Goal: Find specific page/section: Find specific page/section

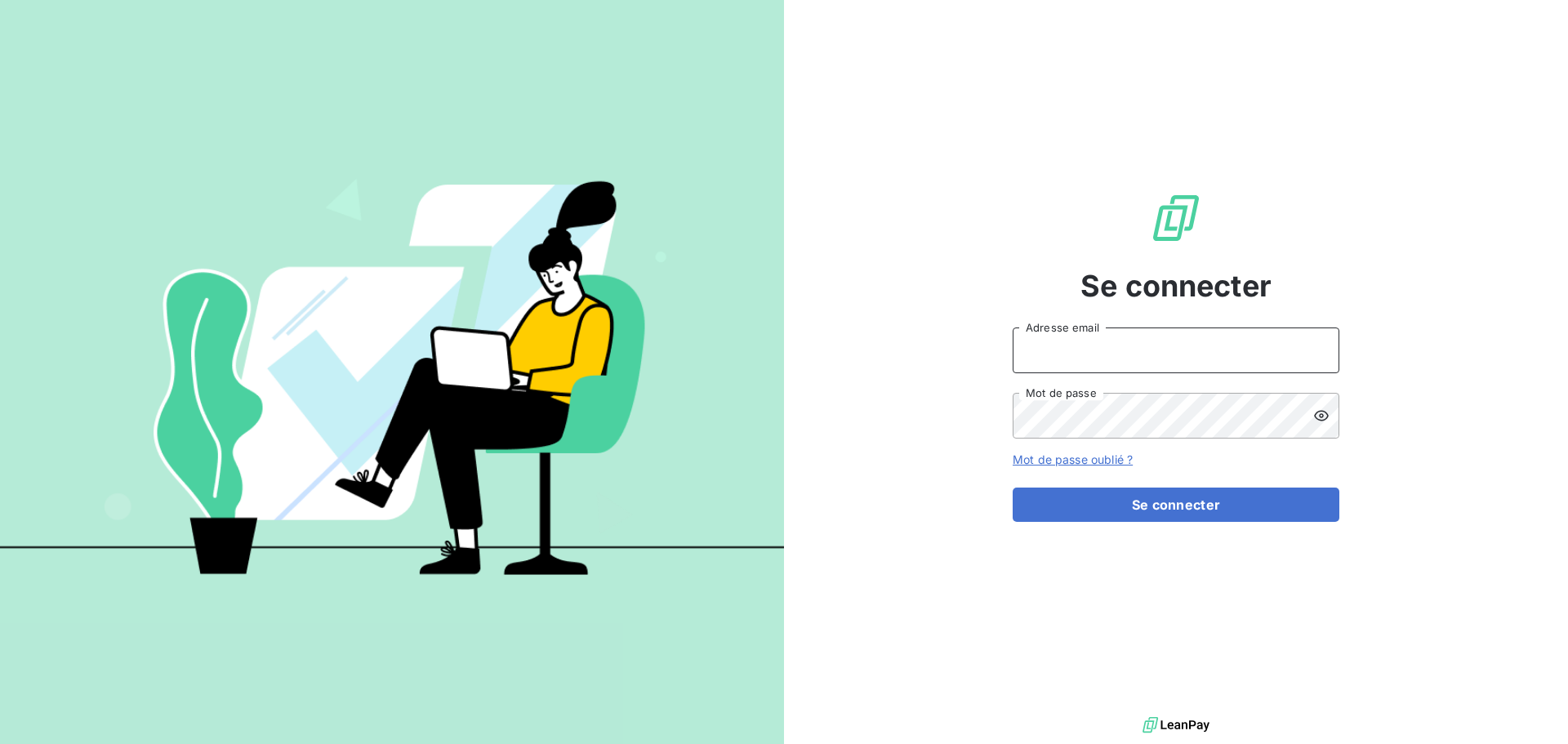
click at [1207, 347] on input "Adresse email" at bounding box center [1176, 350] width 327 height 46
click at [1080, 743] on div at bounding box center [784, 744] width 1568 height 0
type input "[EMAIL_ADDRESS][DOMAIN_NAME]"
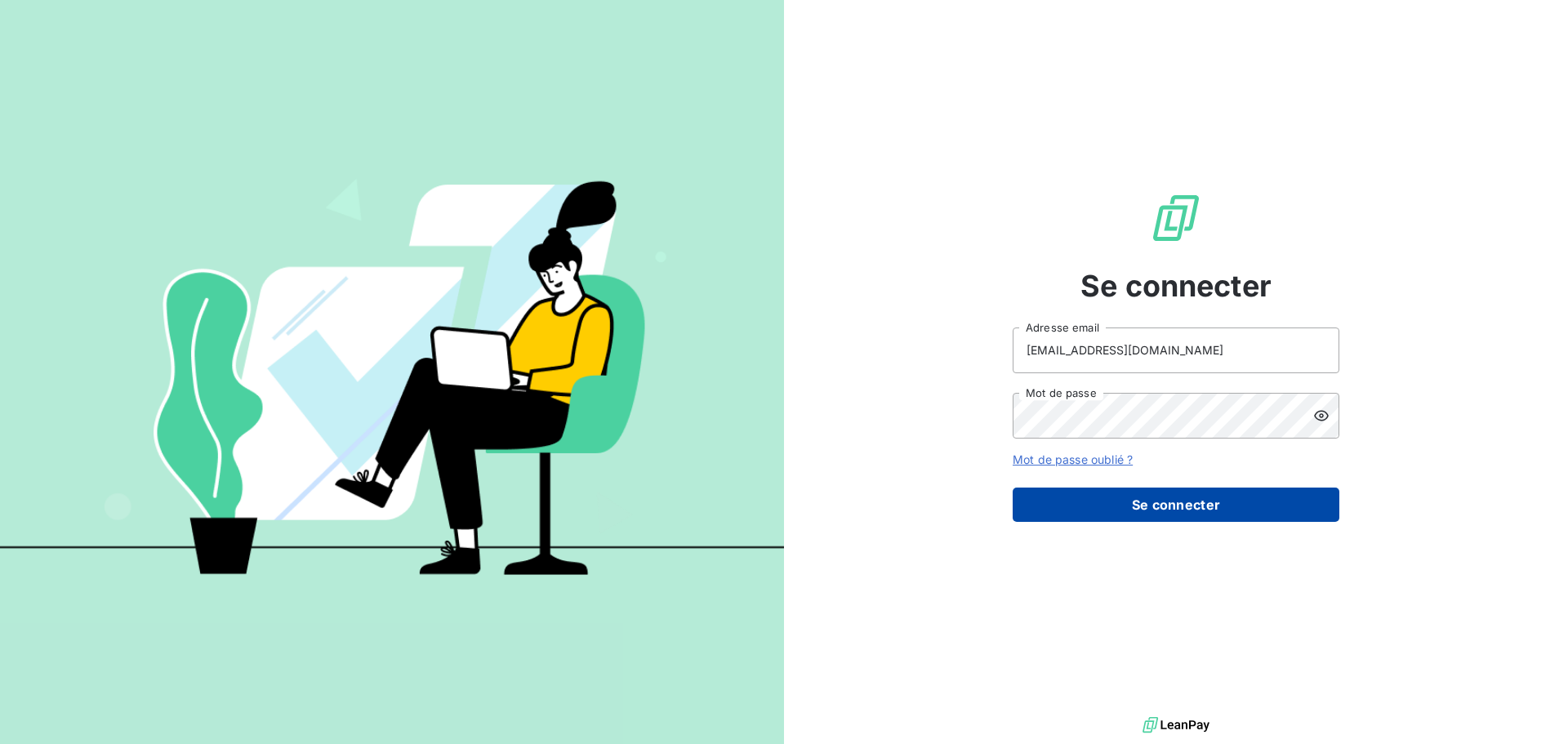
click at [1132, 494] on button "Se connecter" at bounding box center [1176, 504] width 327 height 34
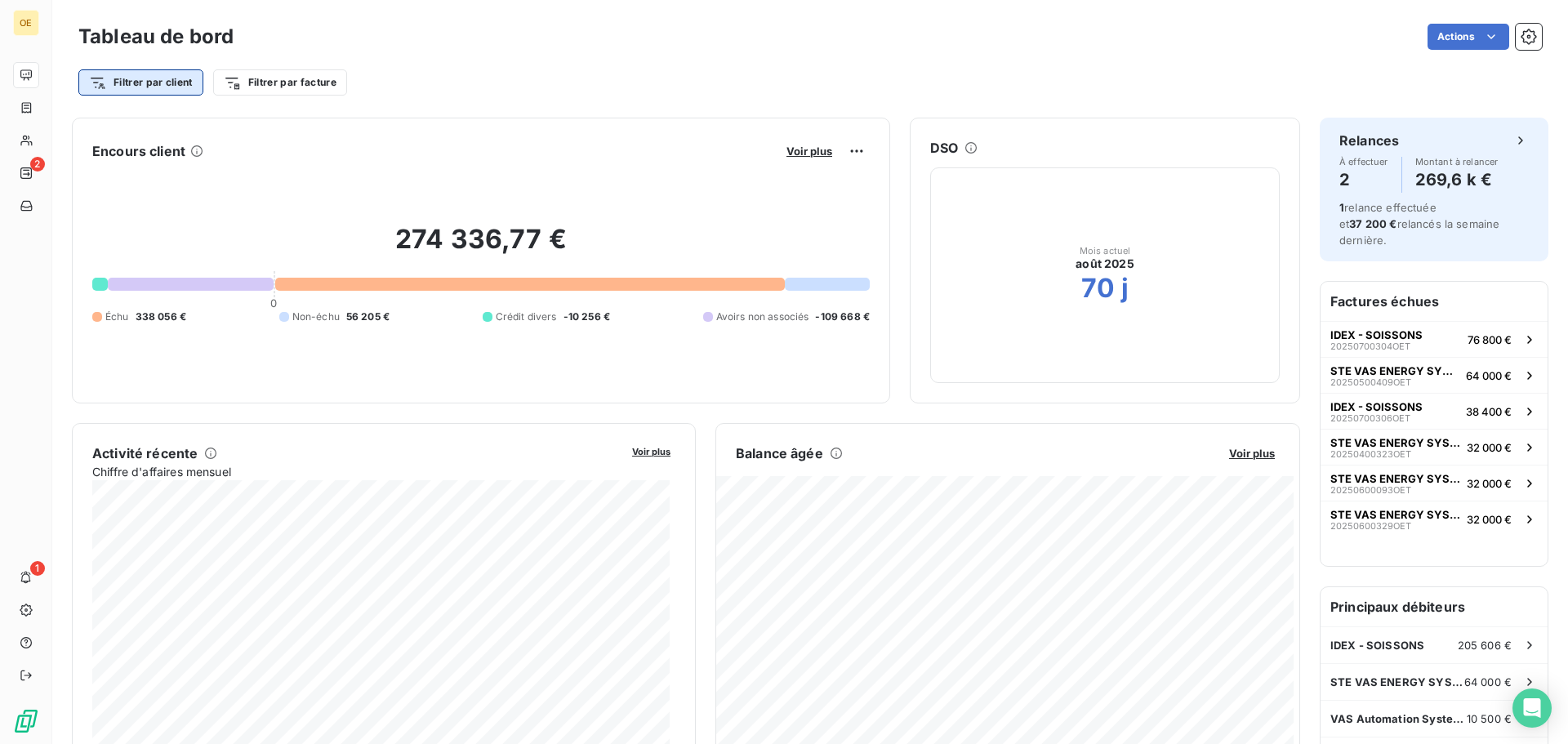
click at [147, 78] on html "OE 2 1 Tableau de bord Actions Filtrer par client Filtrer par facture Encours c…" at bounding box center [784, 372] width 1568 height 744
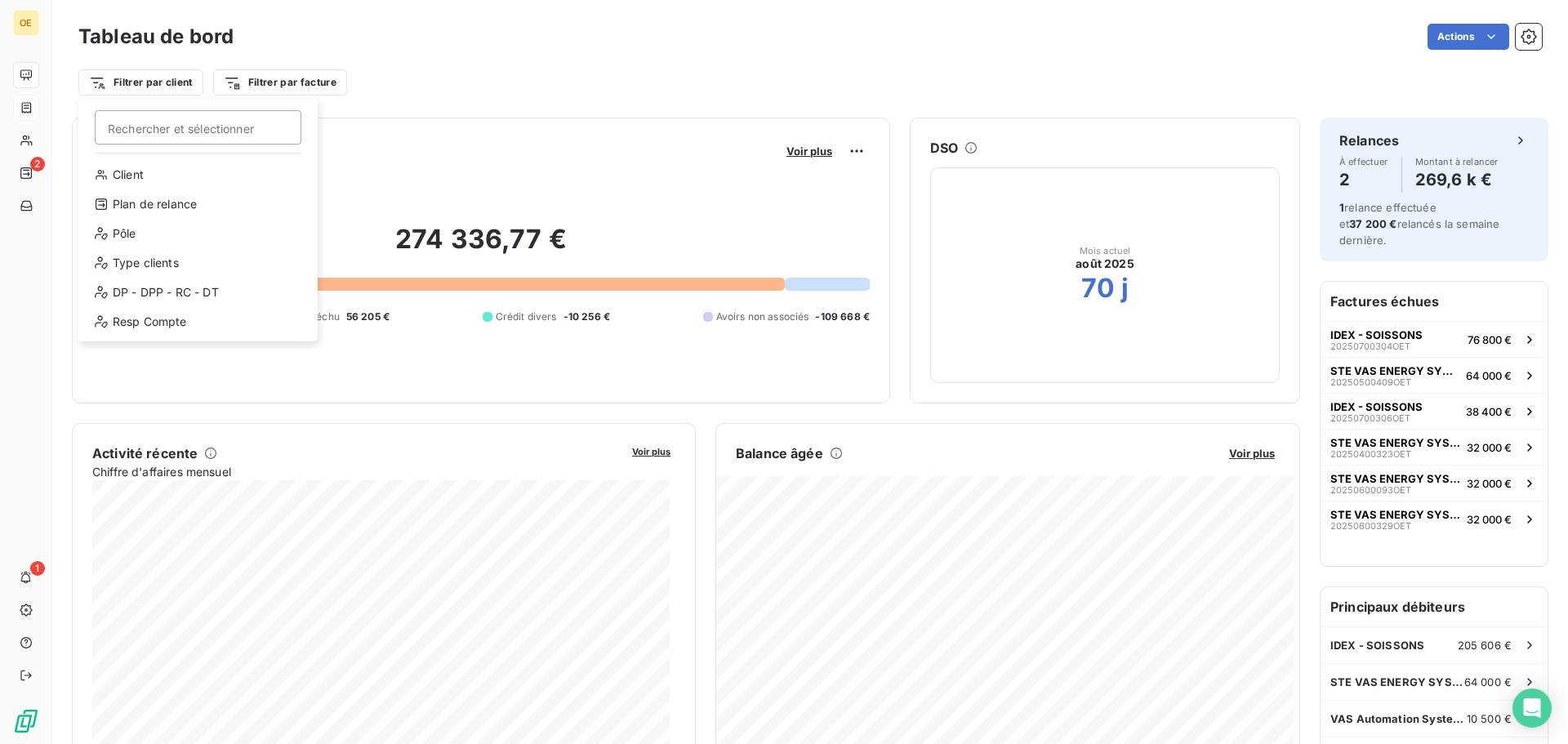
click at [30, 104] on html "OE 2 1 Tableau de bord Actions Filtrer par client Rechercher et sélectionner Cl…" at bounding box center [784, 372] width 1568 height 744
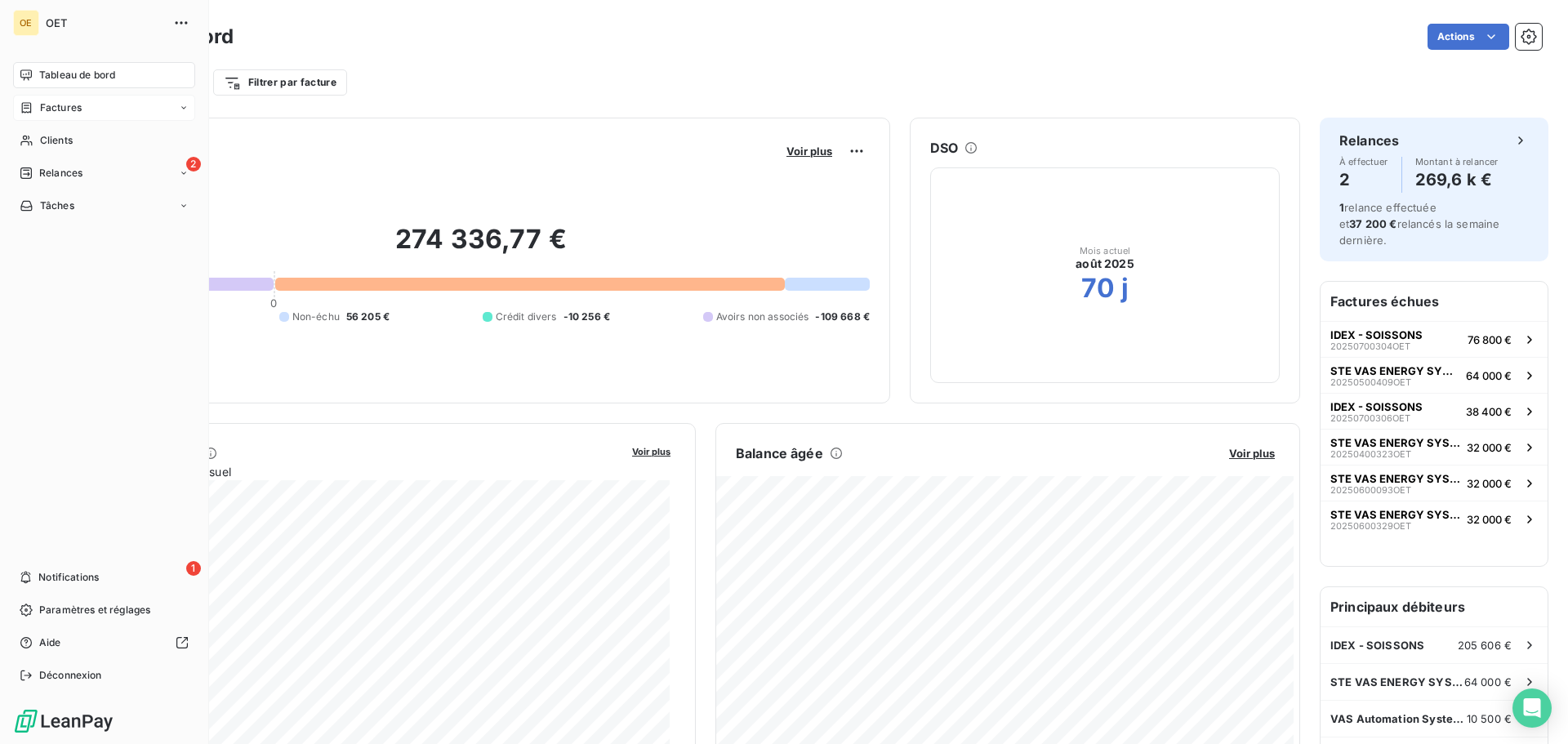
click at [179, 112] on icon at bounding box center [183, 107] width 9 height 9
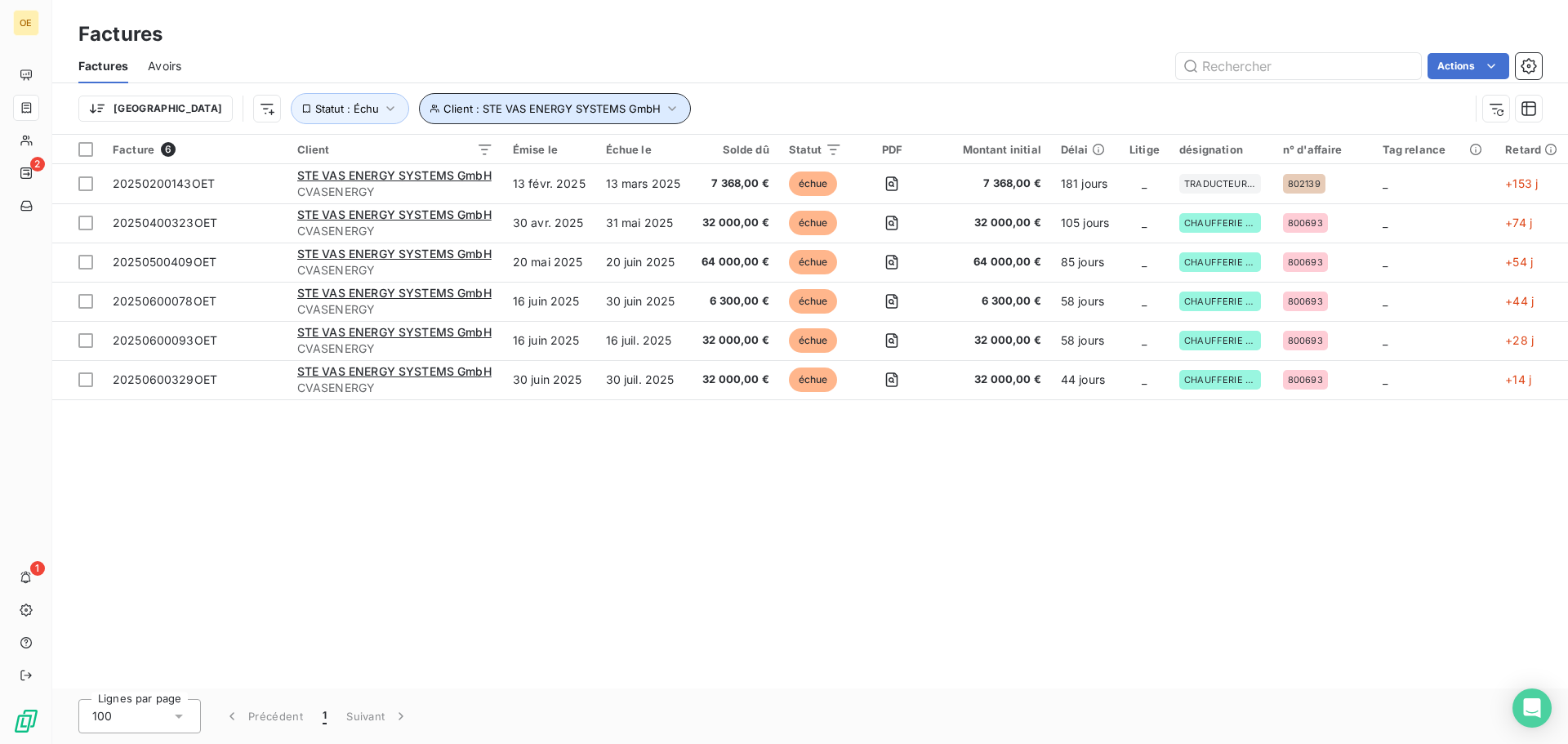
click at [562, 99] on button "Client : STE VAS ENERGY SYSTEMS GmbH" at bounding box center [555, 109] width 272 height 31
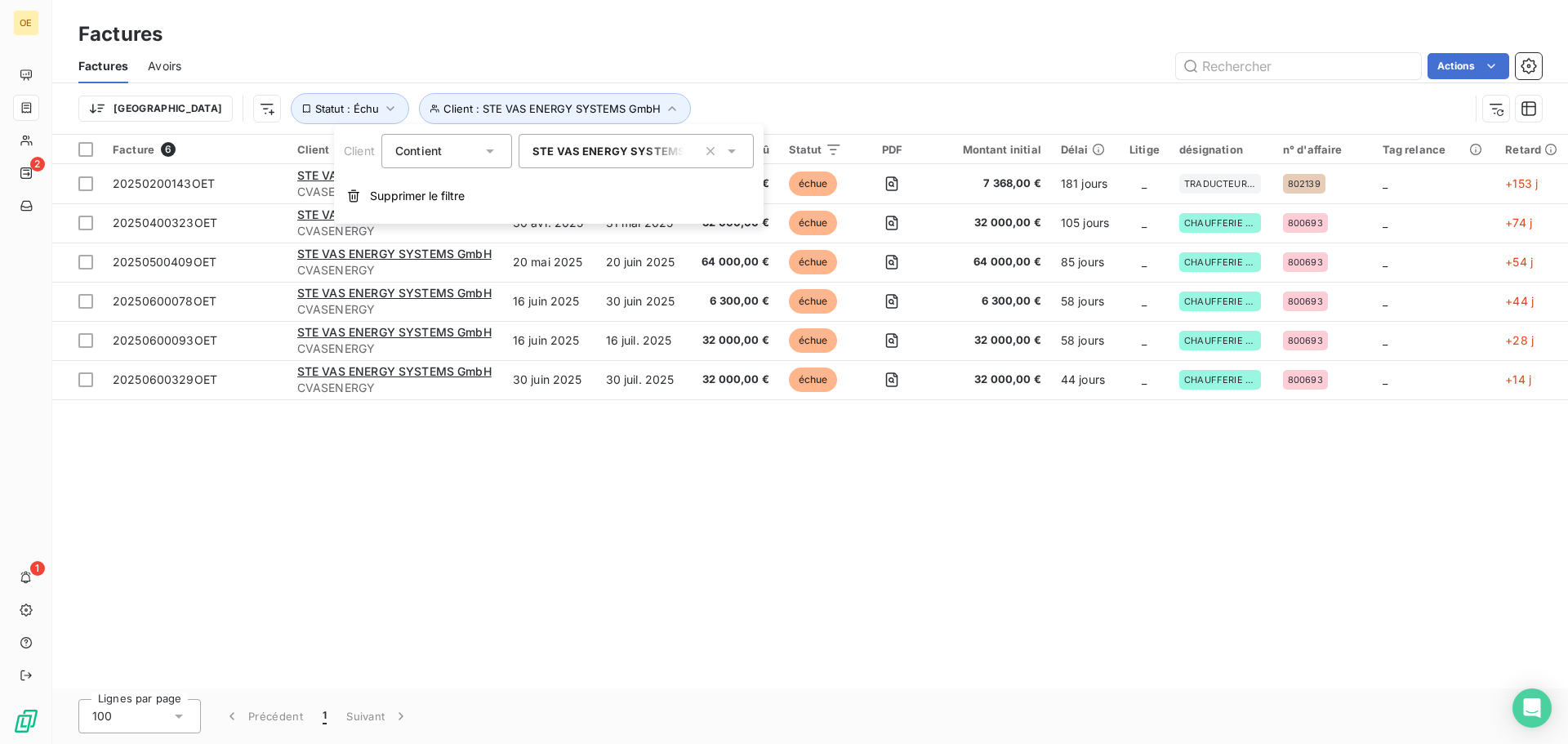
click at [682, 149] on span "STE VAS ENERGY SYSTEMS GmbH - CVASENERGY" at bounding box center [670, 151] width 276 height 13
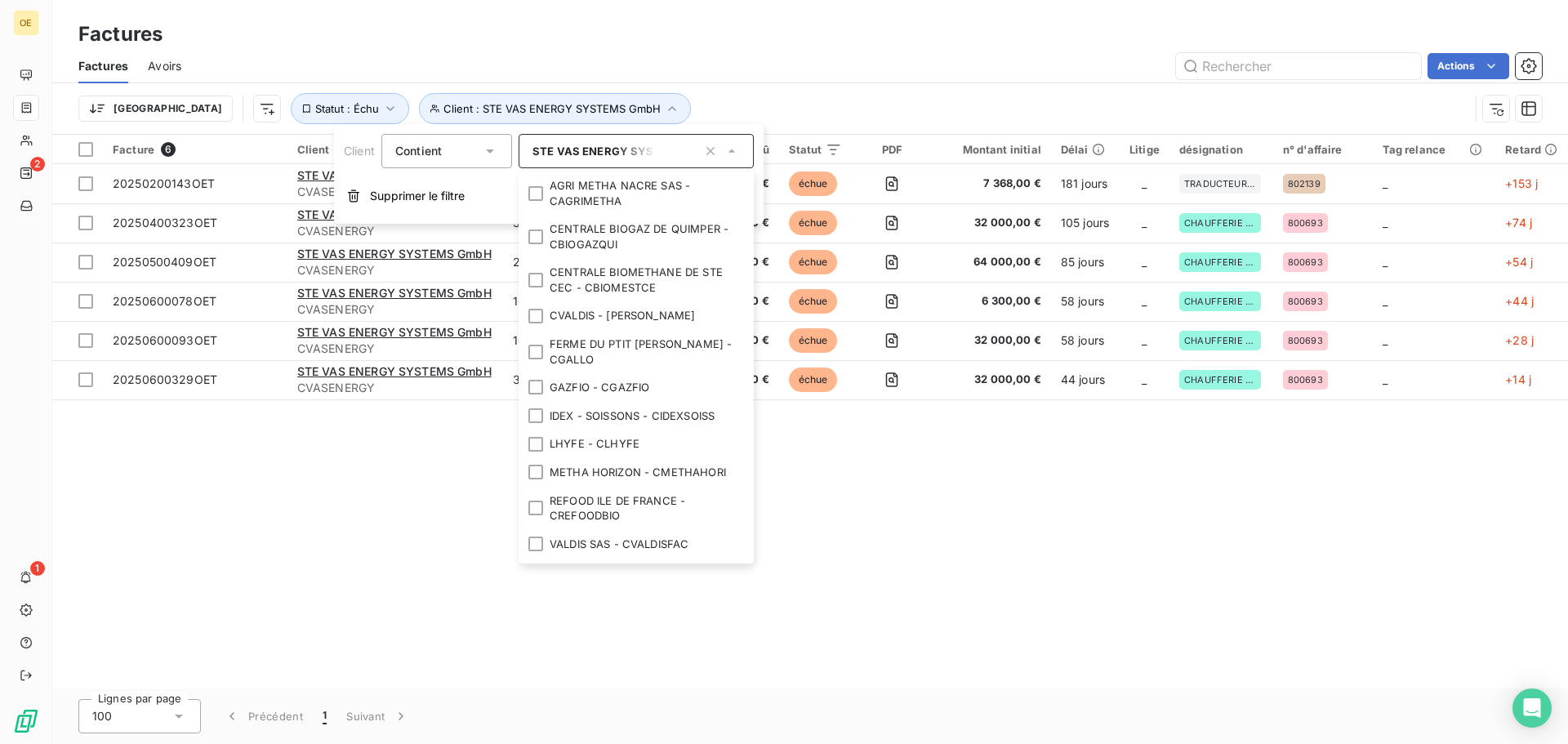
scroll to position [151, 0]
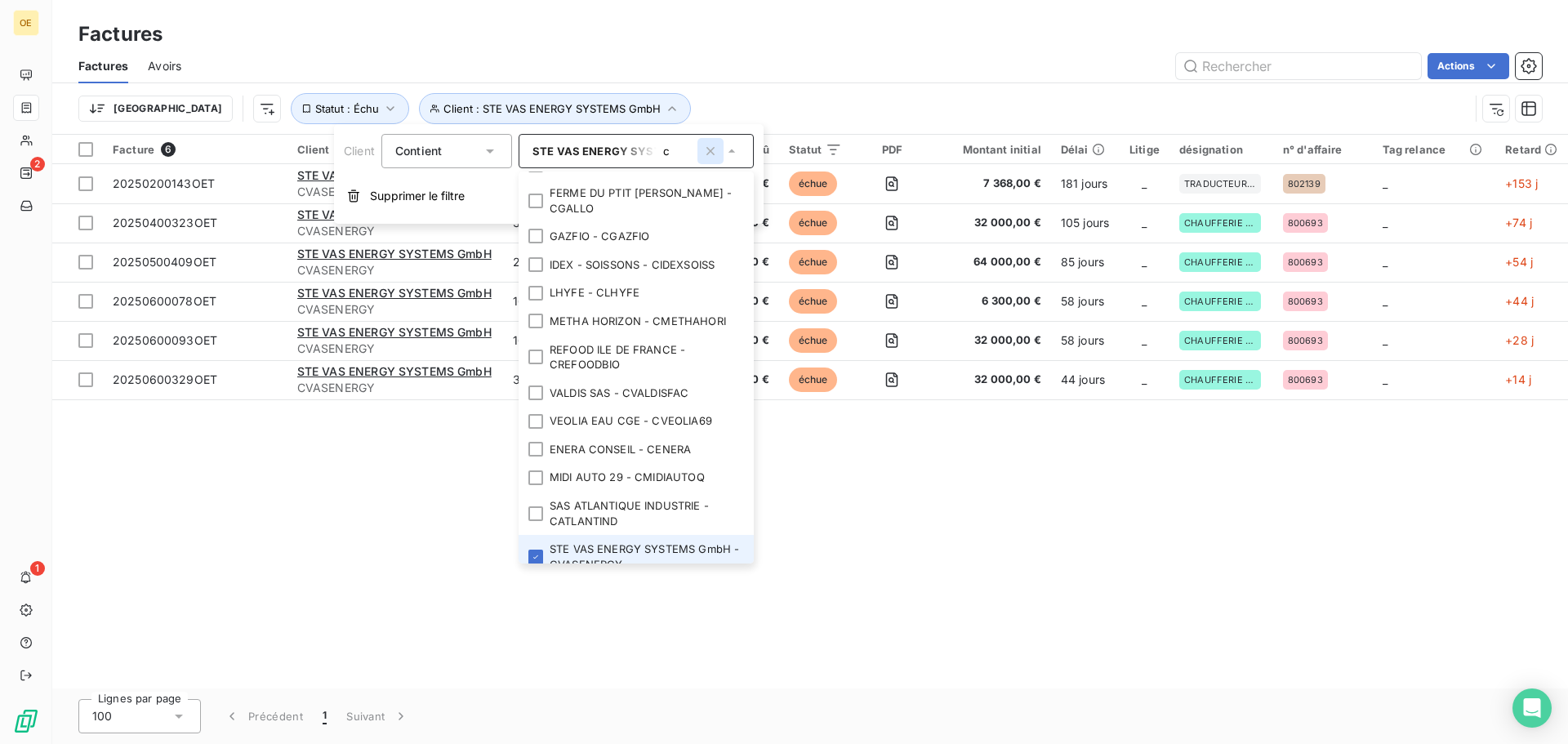
click at [709, 147] on icon "button" at bounding box center [710, 151] width 16 height 16
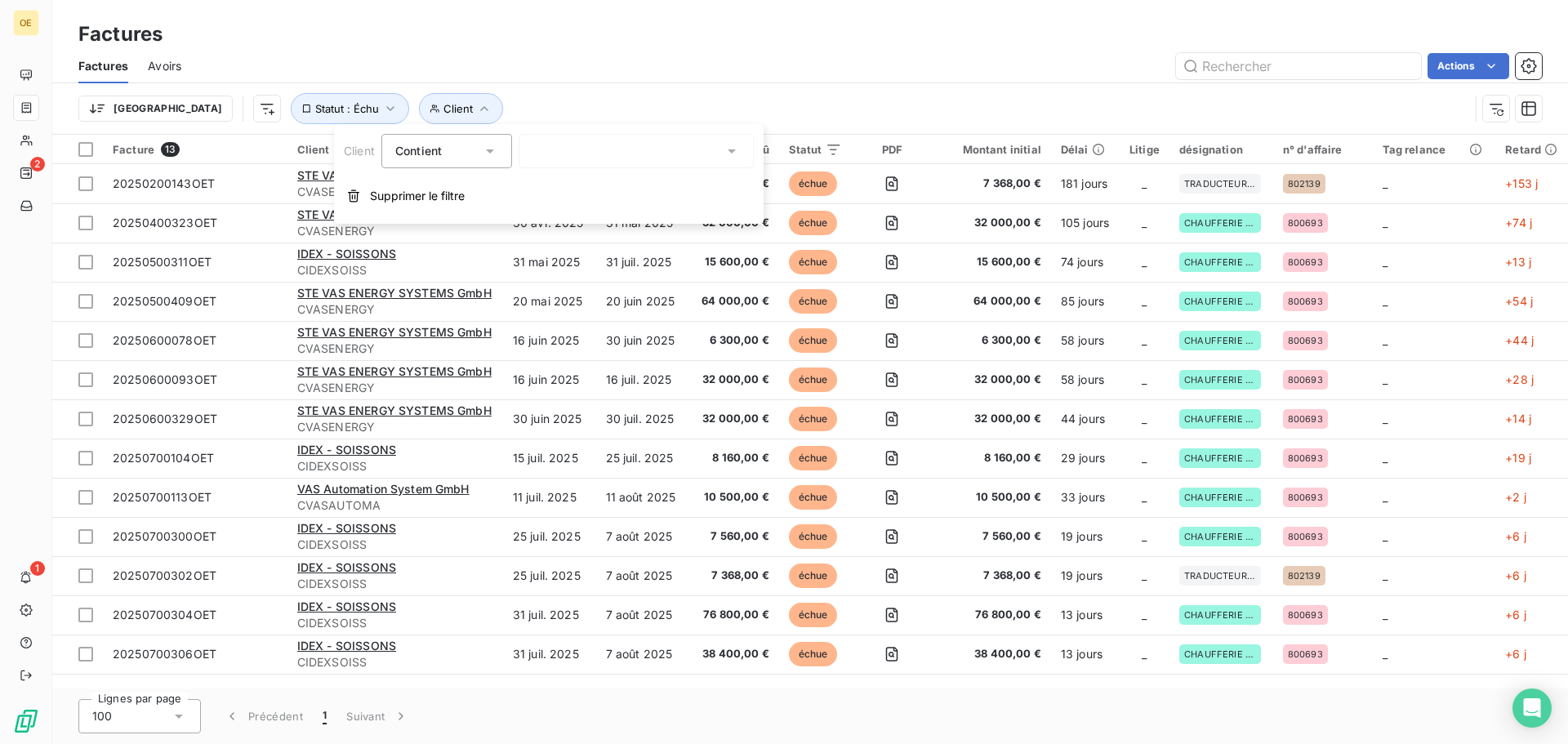
click at [637, 144] on div "c" at bounding box center [636, 151] width 235 height 34
type input "c"
type input "chubb"
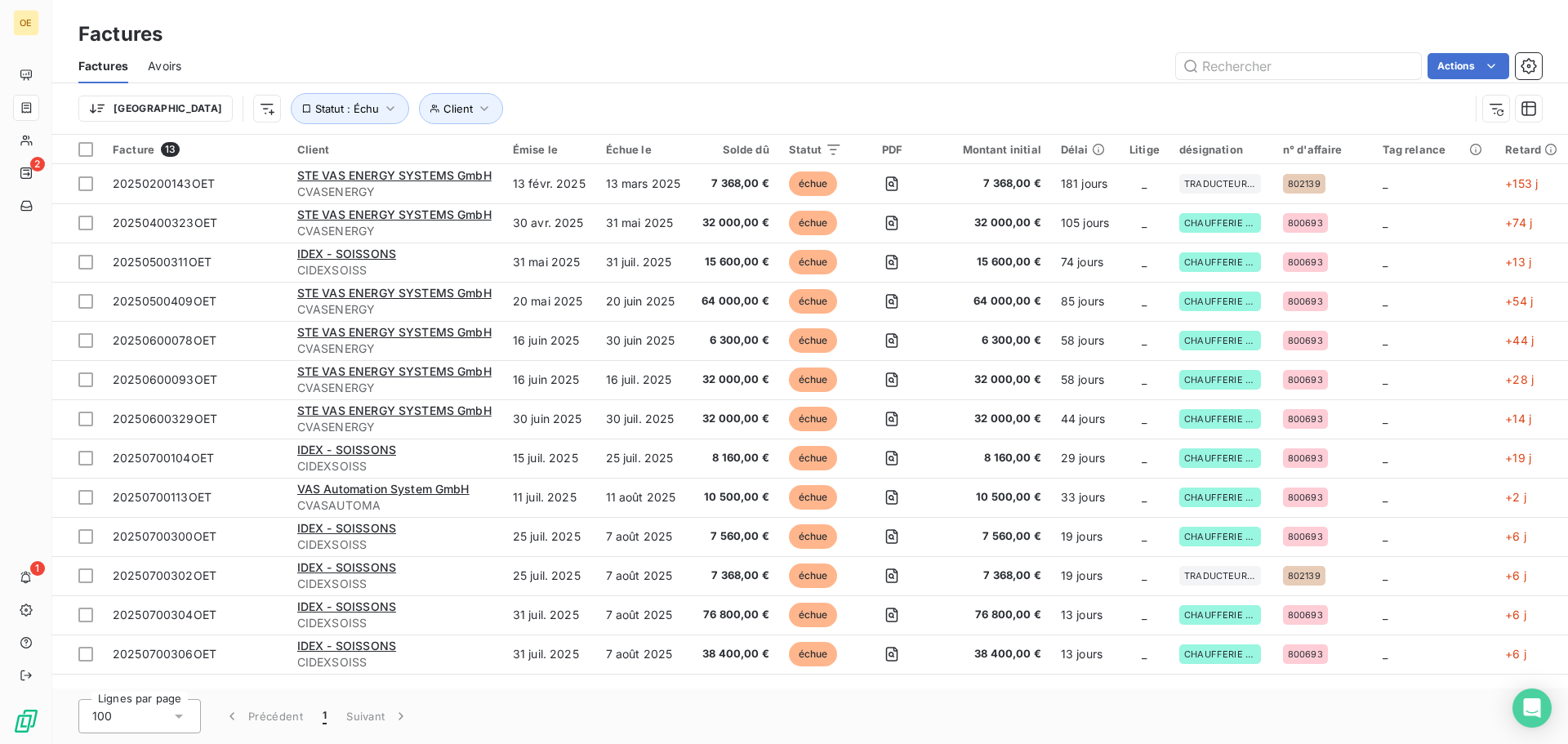
drag, startPoint x: 521, startPoint y: 43, endPoint x: 492, endPoint y: 121, distance: 83.2
click at [521, 46] on div "Factures" at bounding box center [811, 34] width 1516 height 29
click at [443, 112] on span "Client" at bounding box center [458, 108] width 29 height 13
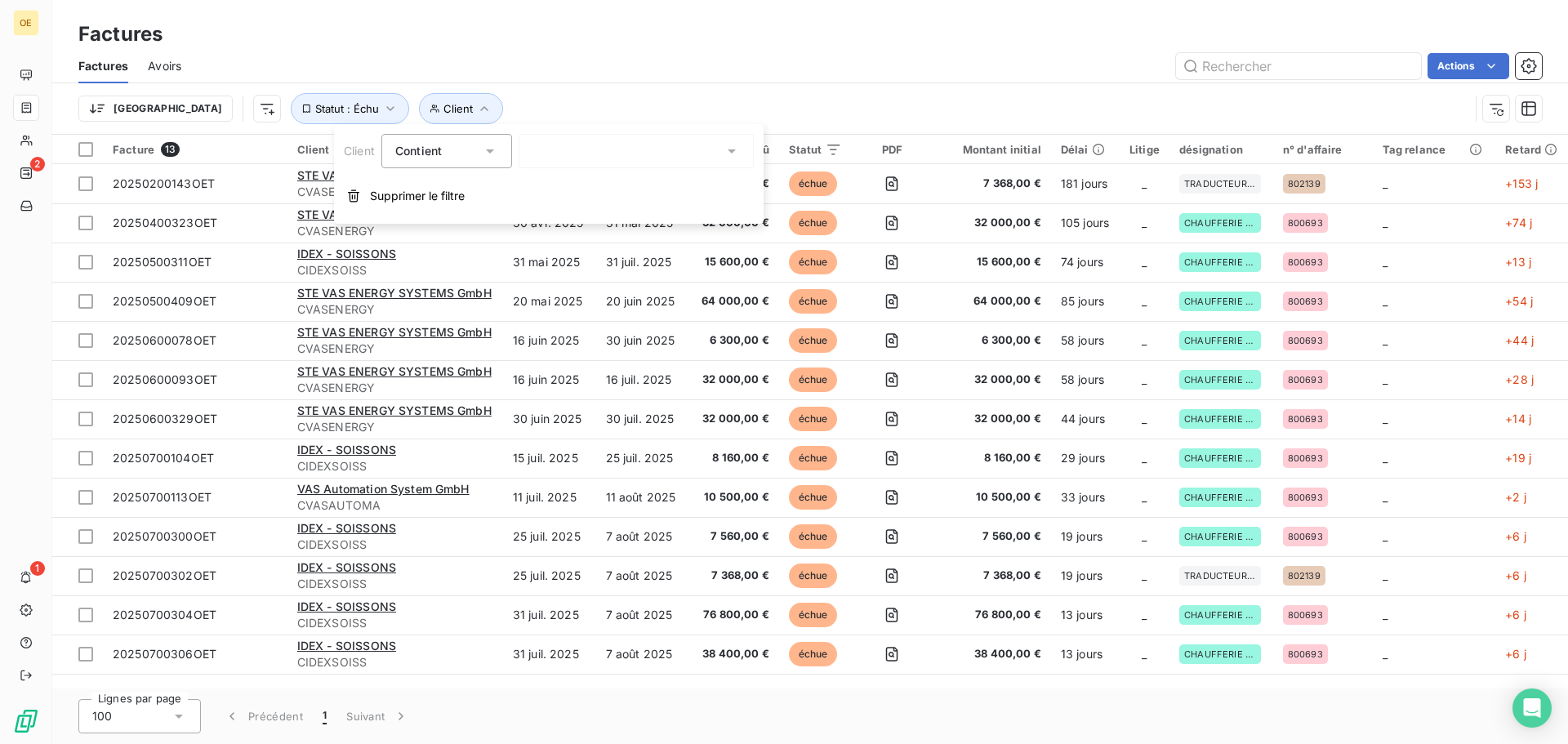
click at [423, 147] on span "Contient" at bounding box center [418, 151] width 47 height 14
click at [551, 160] on div at bounding box center [636, 151] width 235 height 34
type input "chubb"
click at [650, 153] on input "chubb" at bounding box center [628, 151] width 191 height 15
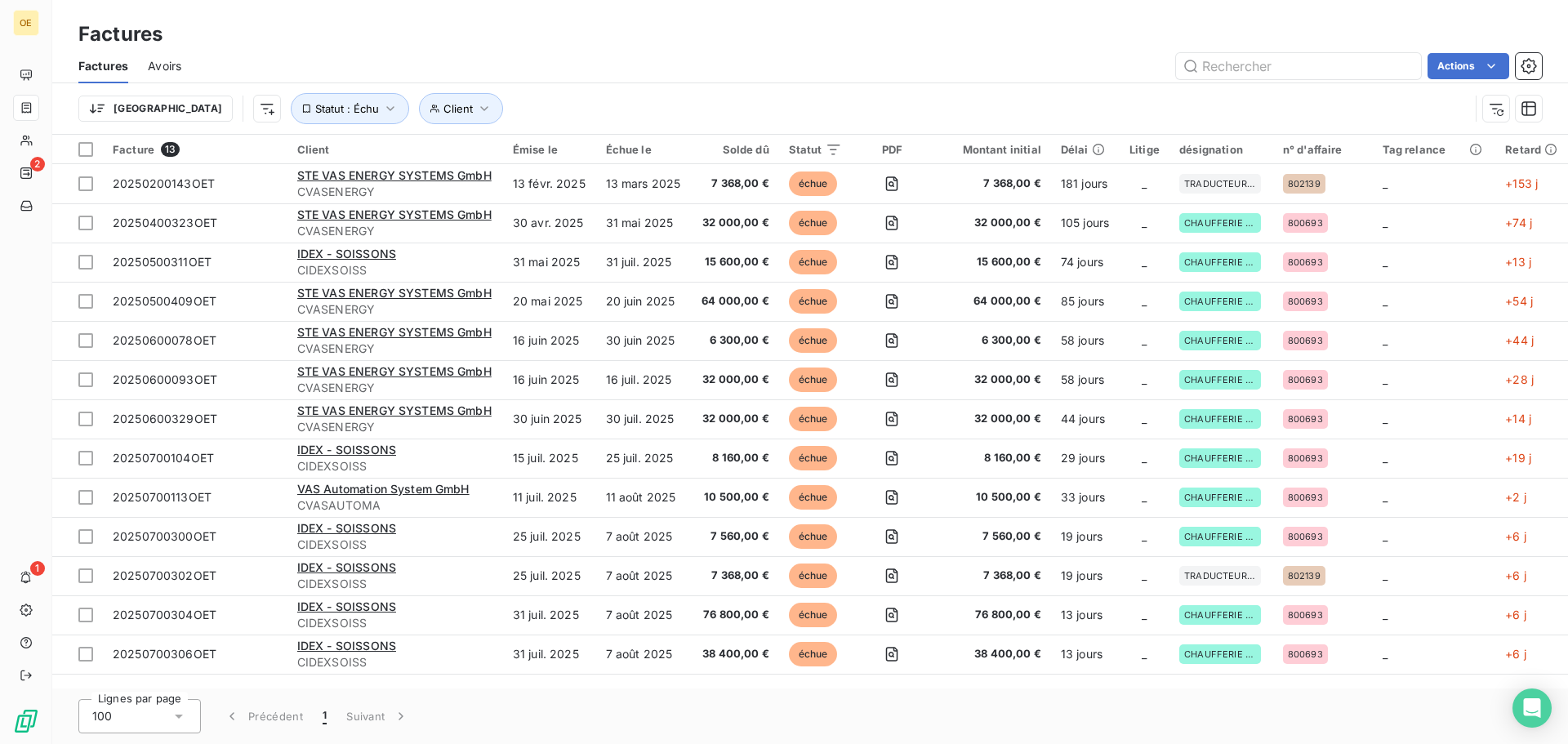
click at [618, 52] on div "Factures Avoirs Actions" at bounding box center [811, 66] width 1516 height 34
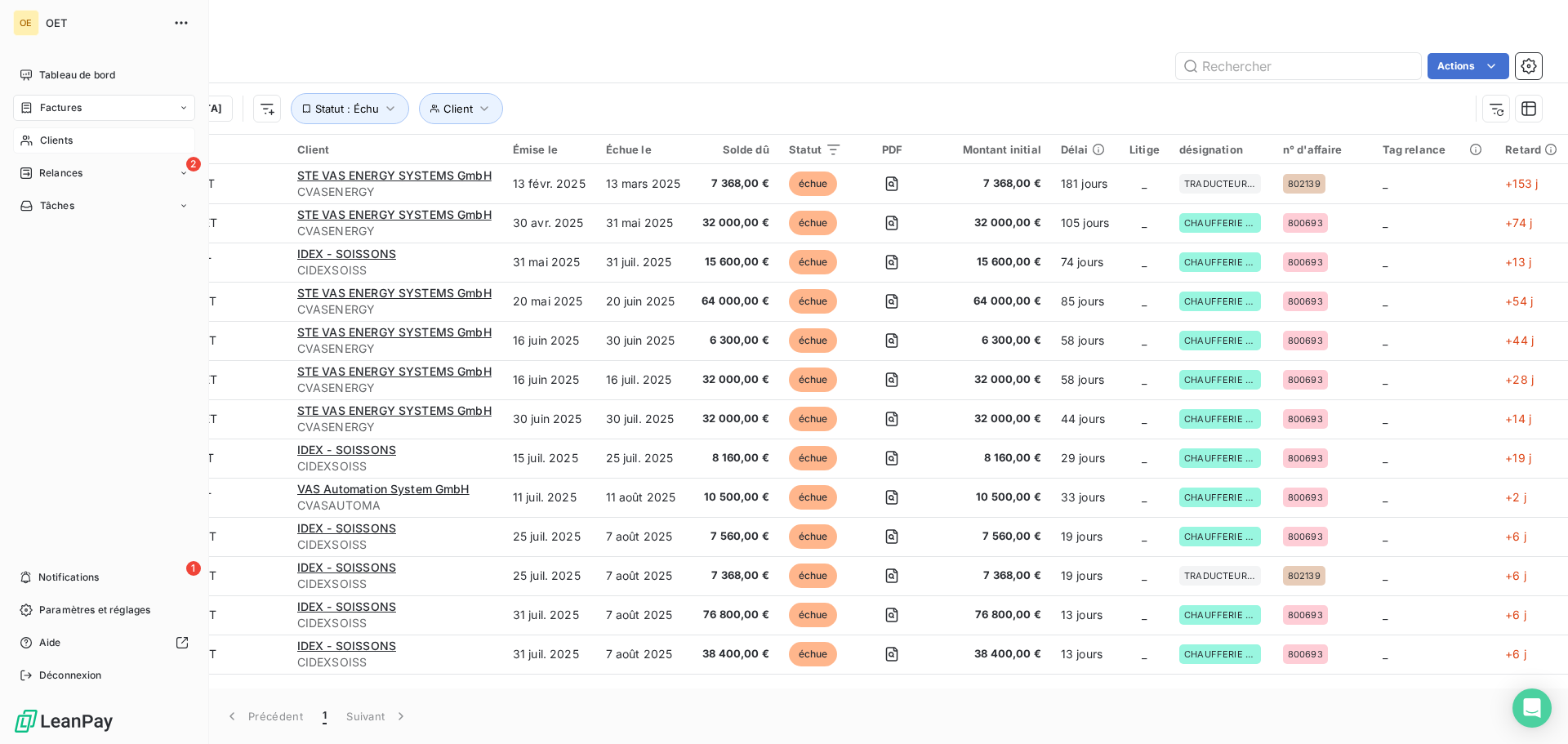
click at [53, 139] on span "Clients" at bounding box center [56, 140] width 33 height 15
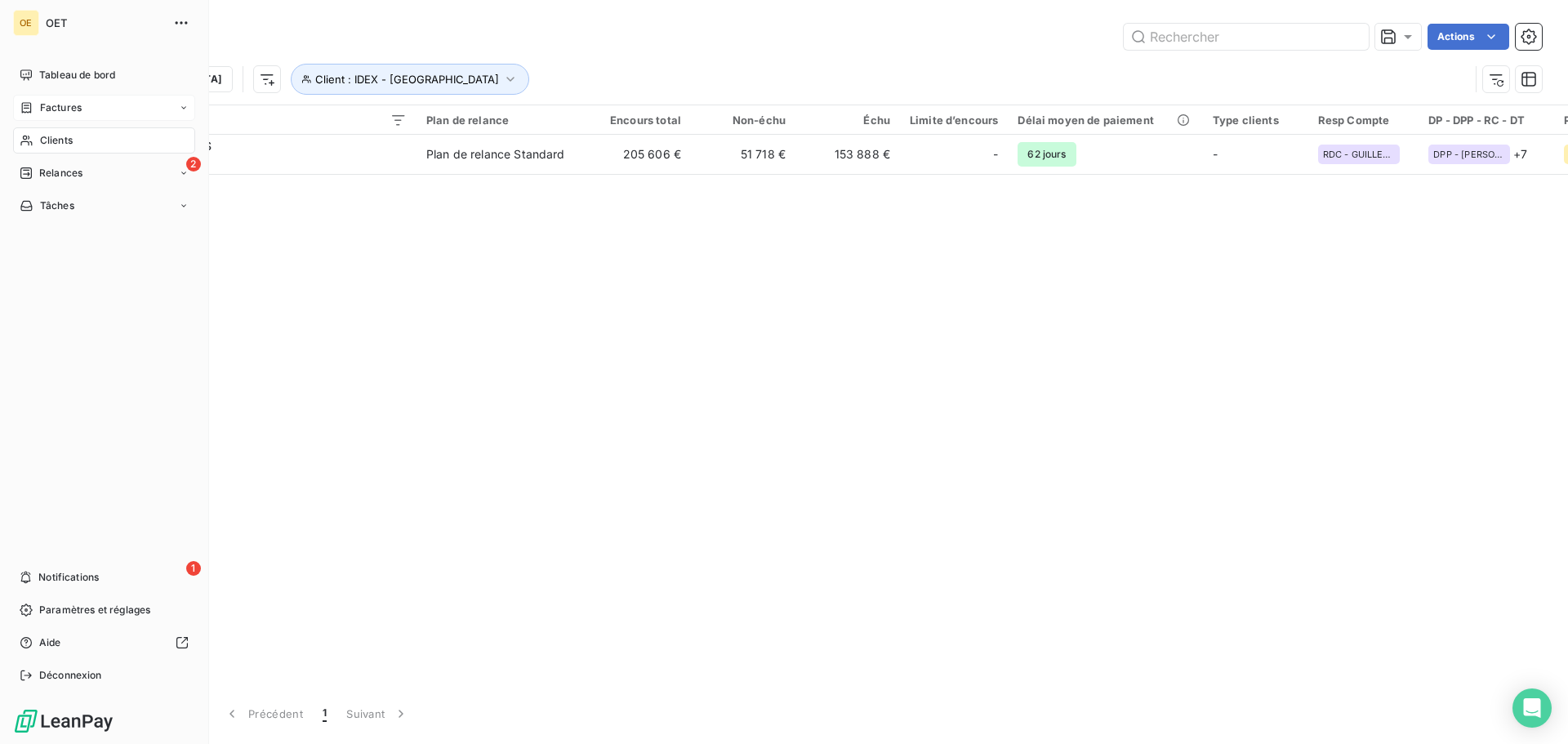
click at [53, 103] on span "Factures" at bounding box center [60, 107] width 41 height 15
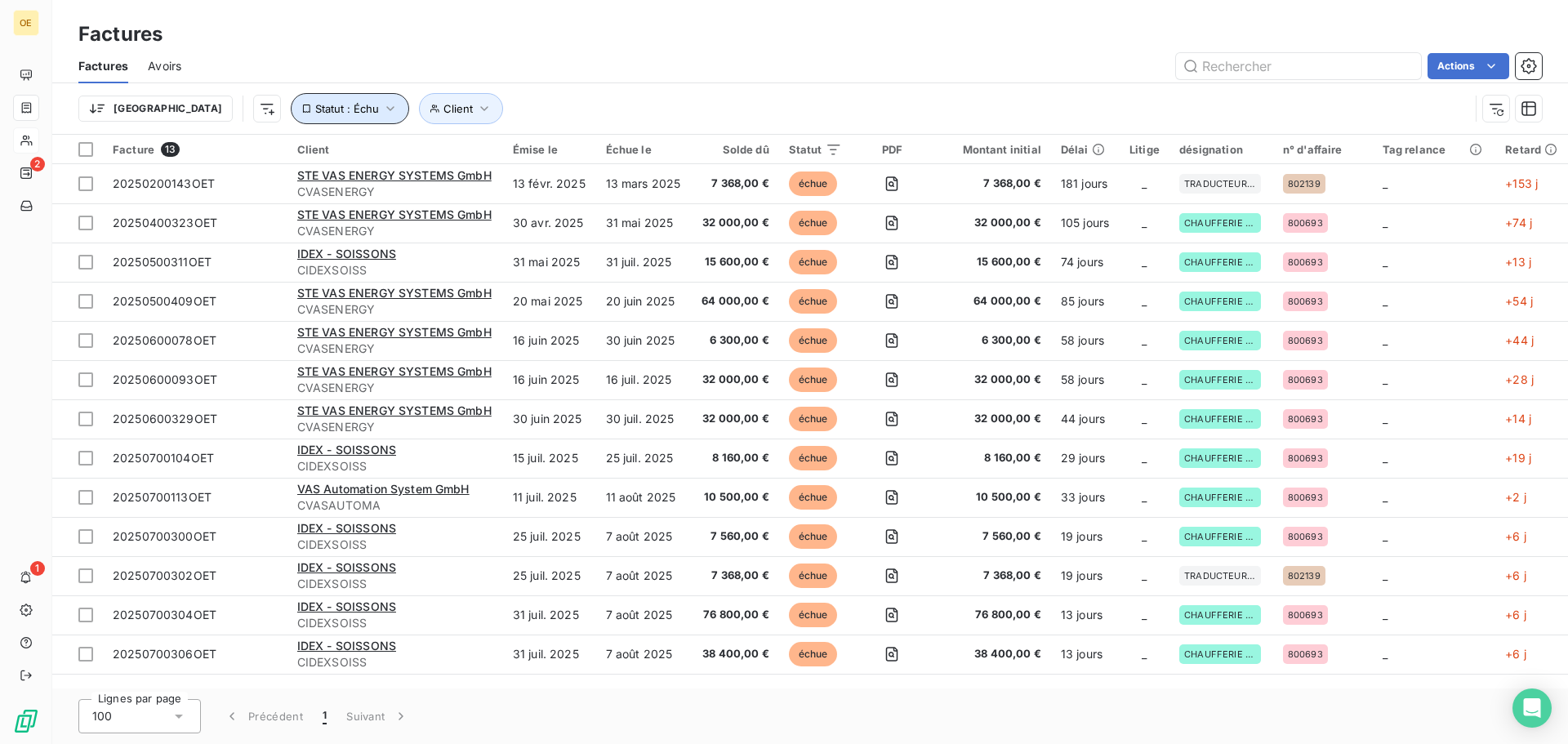
click at [316, 108] on span "Statut : Échu" at bounding box center [348, 108] width 64 height 13
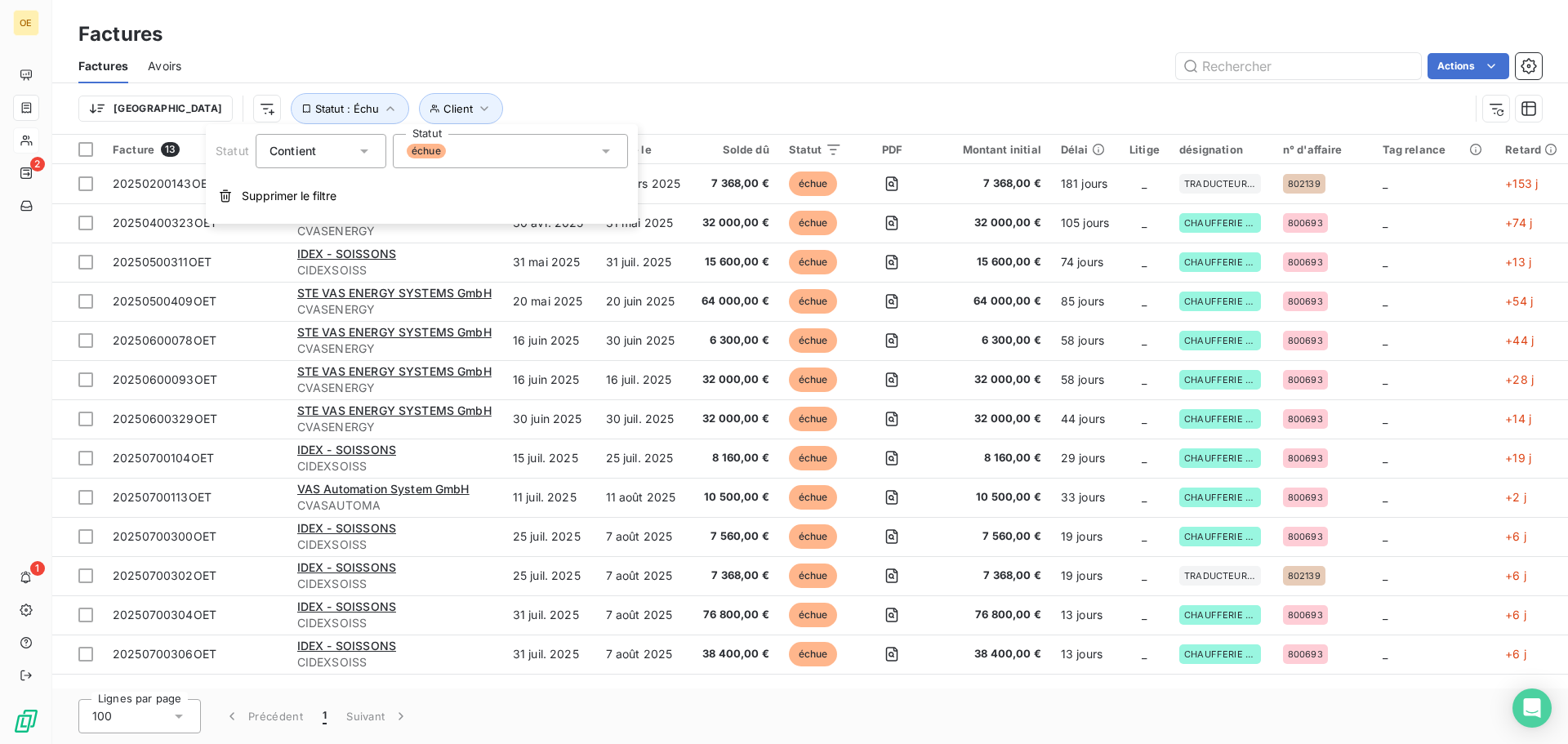
click at [603, 148] on icon at bounding box center [605, 151] width 16 height 16
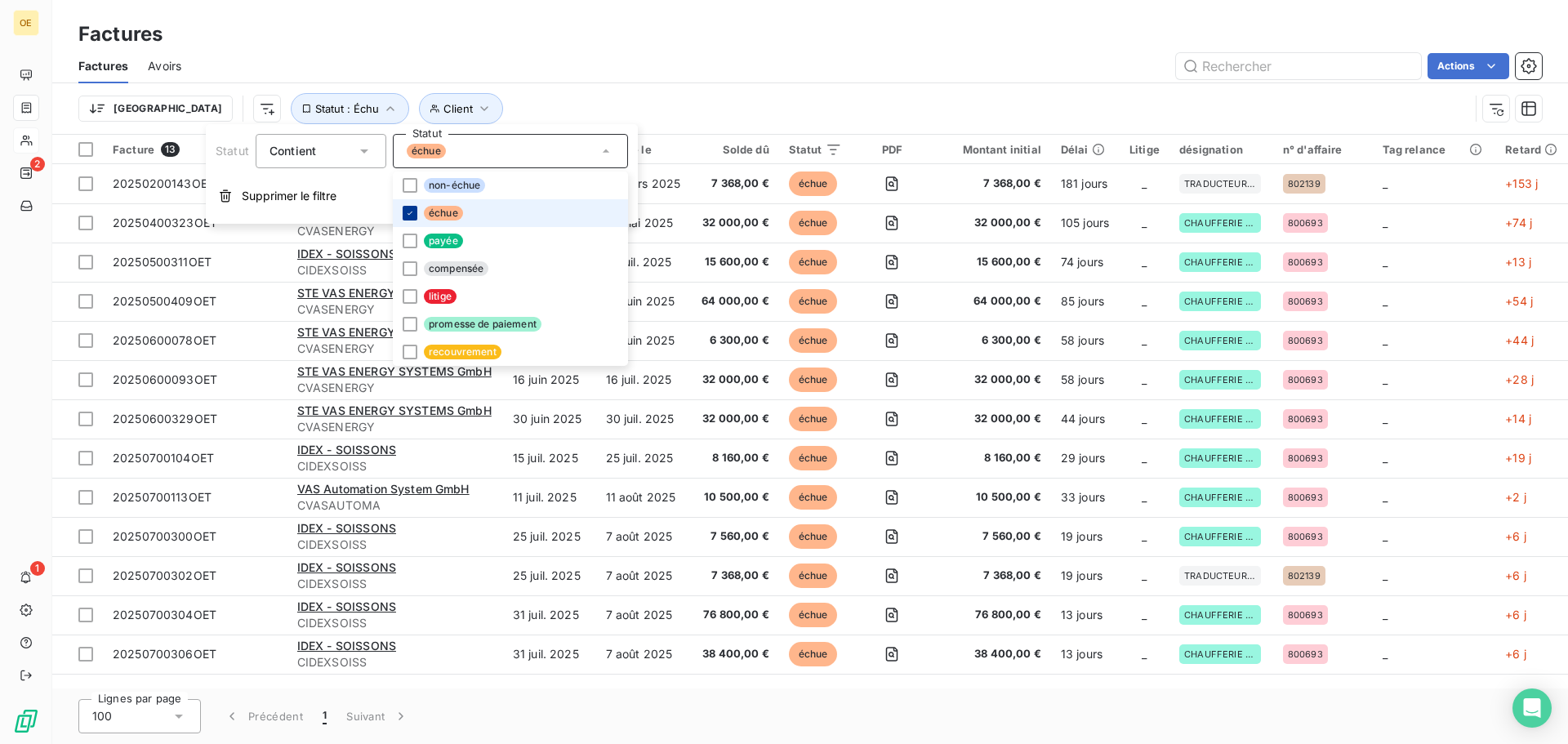
click at [416, 210] on div at bounding box center [410, 213] width 15 height 15
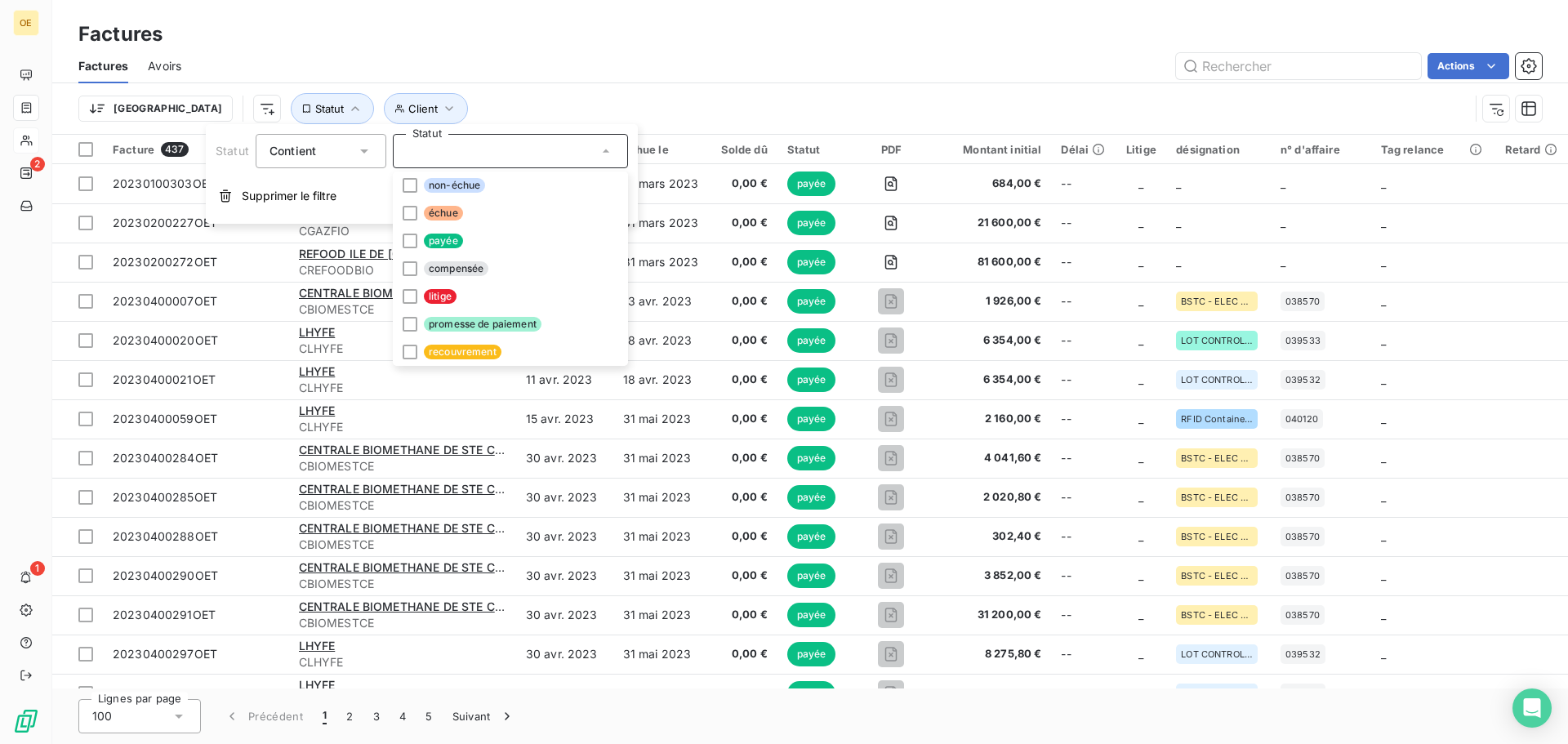
click at [436, 99] on div "Trier Client Statut" at bounding box center [774, 109] width 1391 height 31
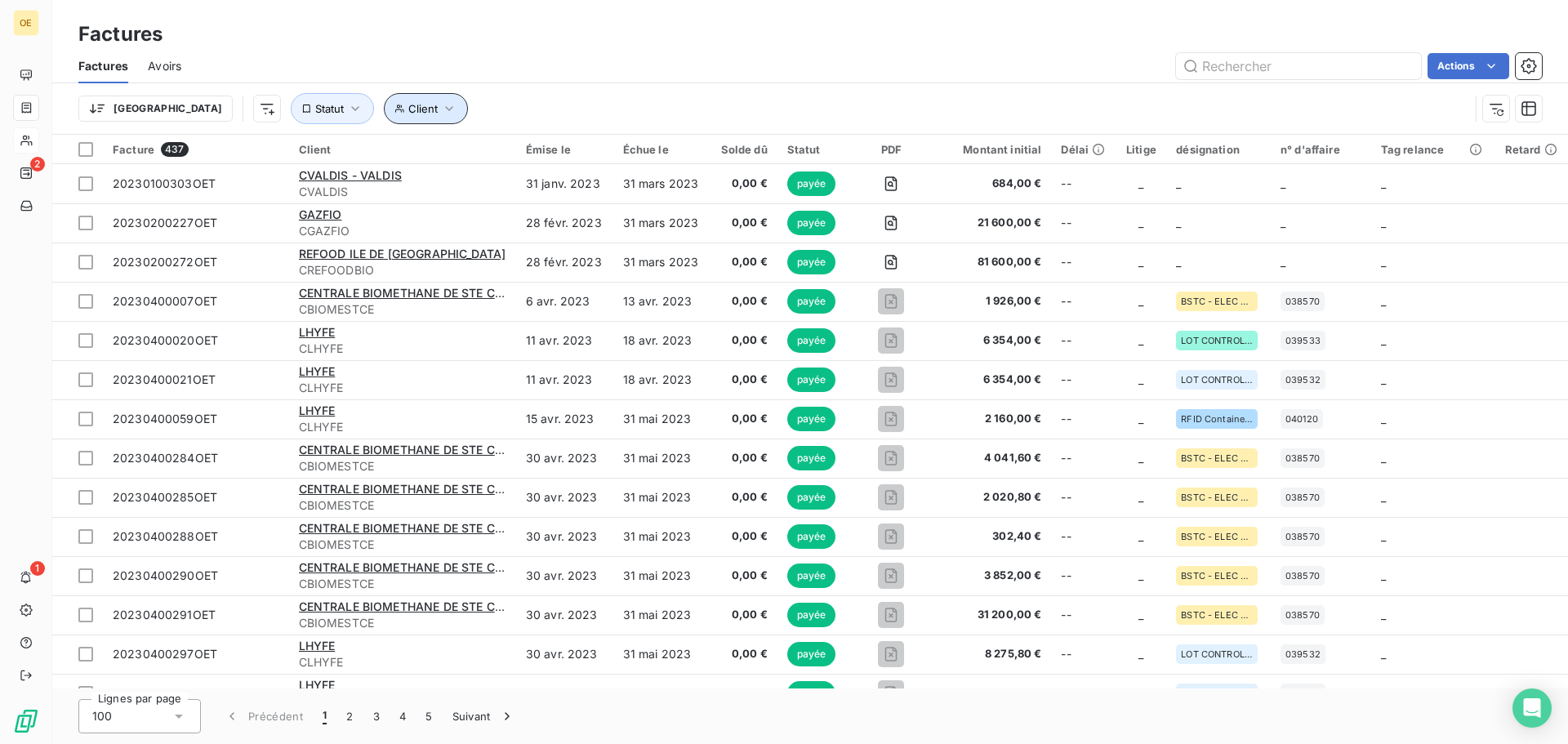
click at [409, 110] on span "Client" at bounding box center [423, 108] width 29 height 13
click at [414, 147] on div "Contient is" at bounding box center [405, 151] width 86 height 23
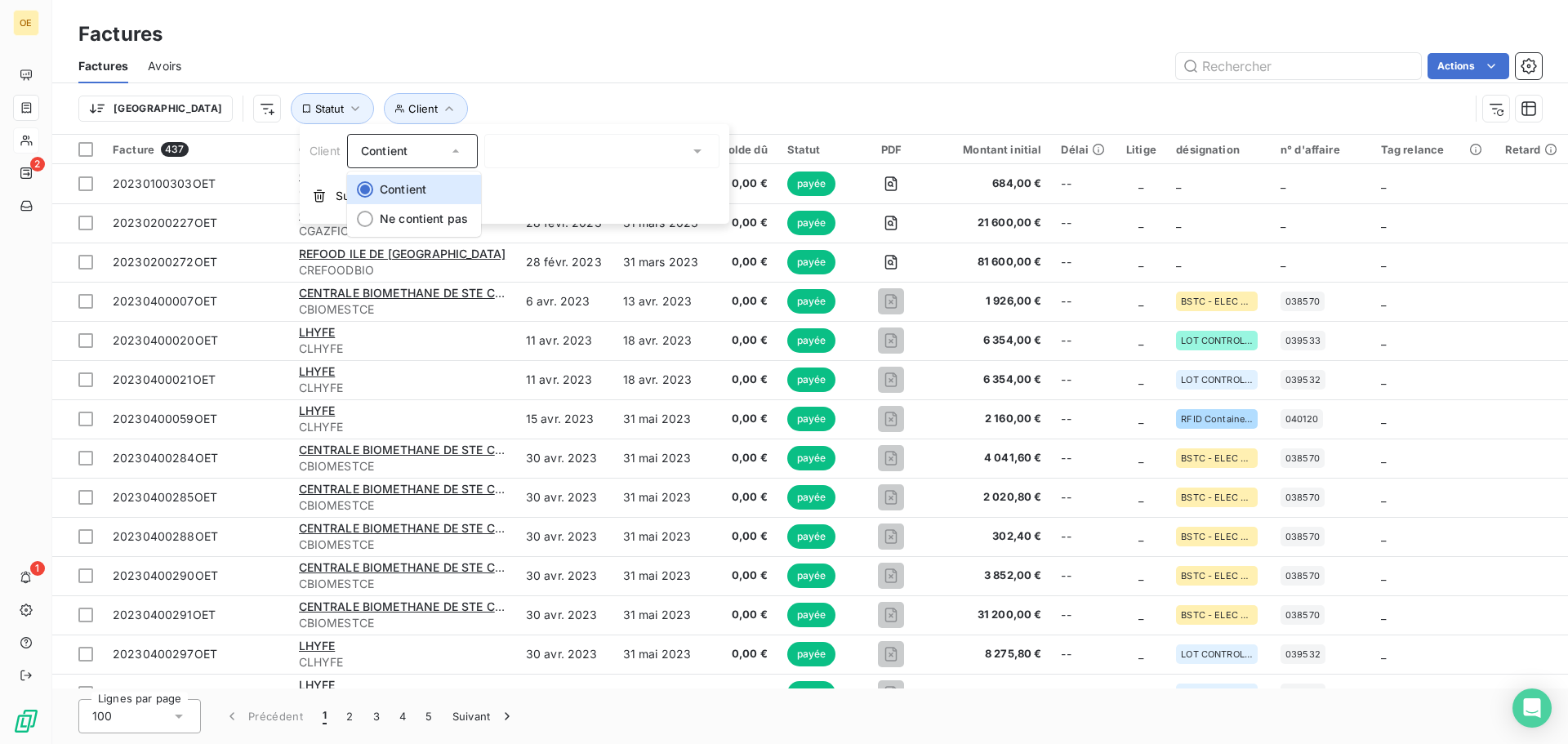
click at [527, 147] on div at bounding box center [602, 151] width 235 height 34
type input "chubb"
click at [513, 148] on div at bounding box center [602, 151] width 235 height 34
type input "chubb"
click at [513, 148] on input "chubb" at bounding box center [594, 151] width 191 height 15
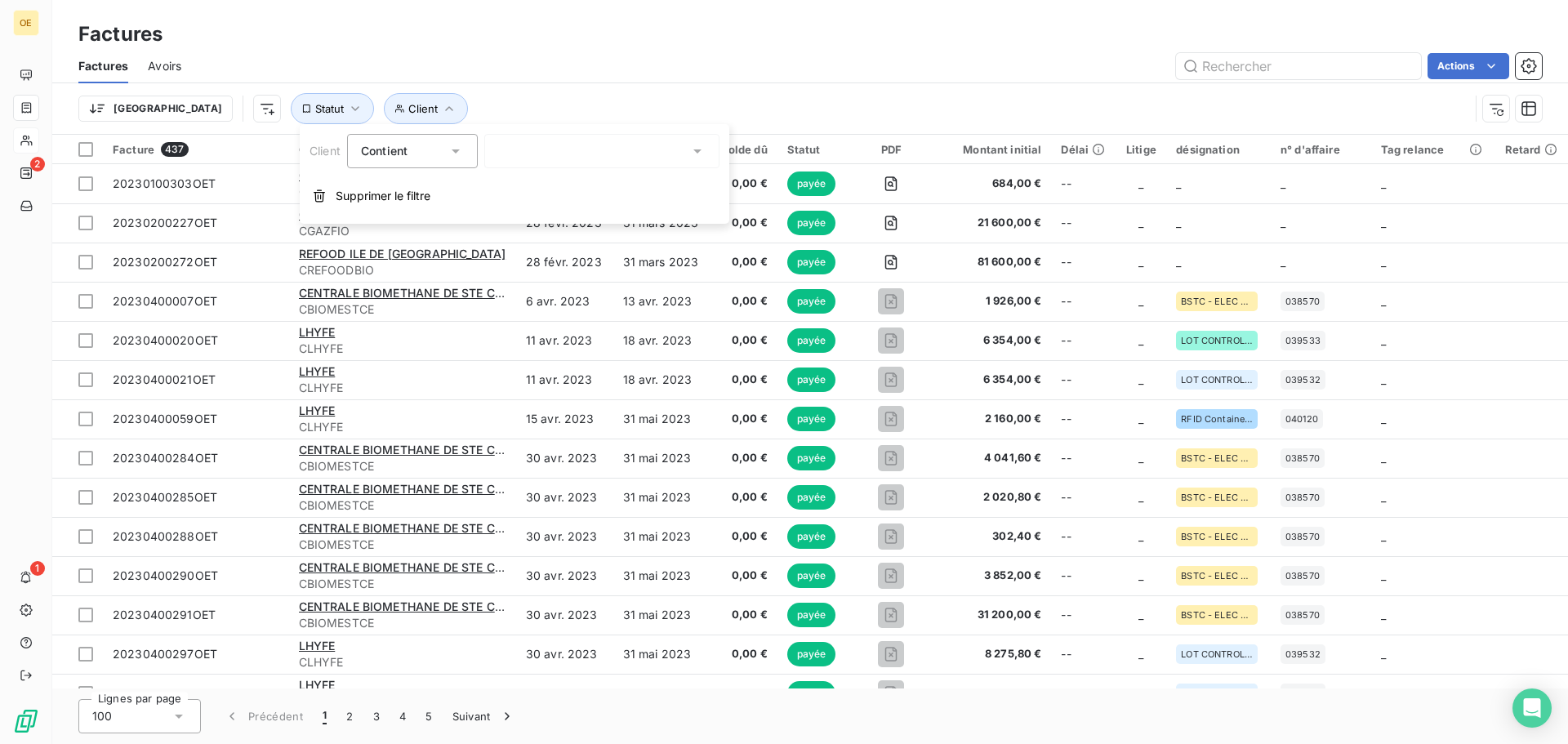
click at [513, 148] on div at bounding box center [602, 151] width 235 height 34
drag, startPoint x: 543, startPoint y: 152, endPoint x: 470, endPoint y: 152, distance: 73.0
click at [470, 152] on div "Client Contient chubb" at bounding box center [514, 151] width 410 height 34
type input "soiss"
click at [504, 184] on div at bounding box center [501, 184] width 15 height 15
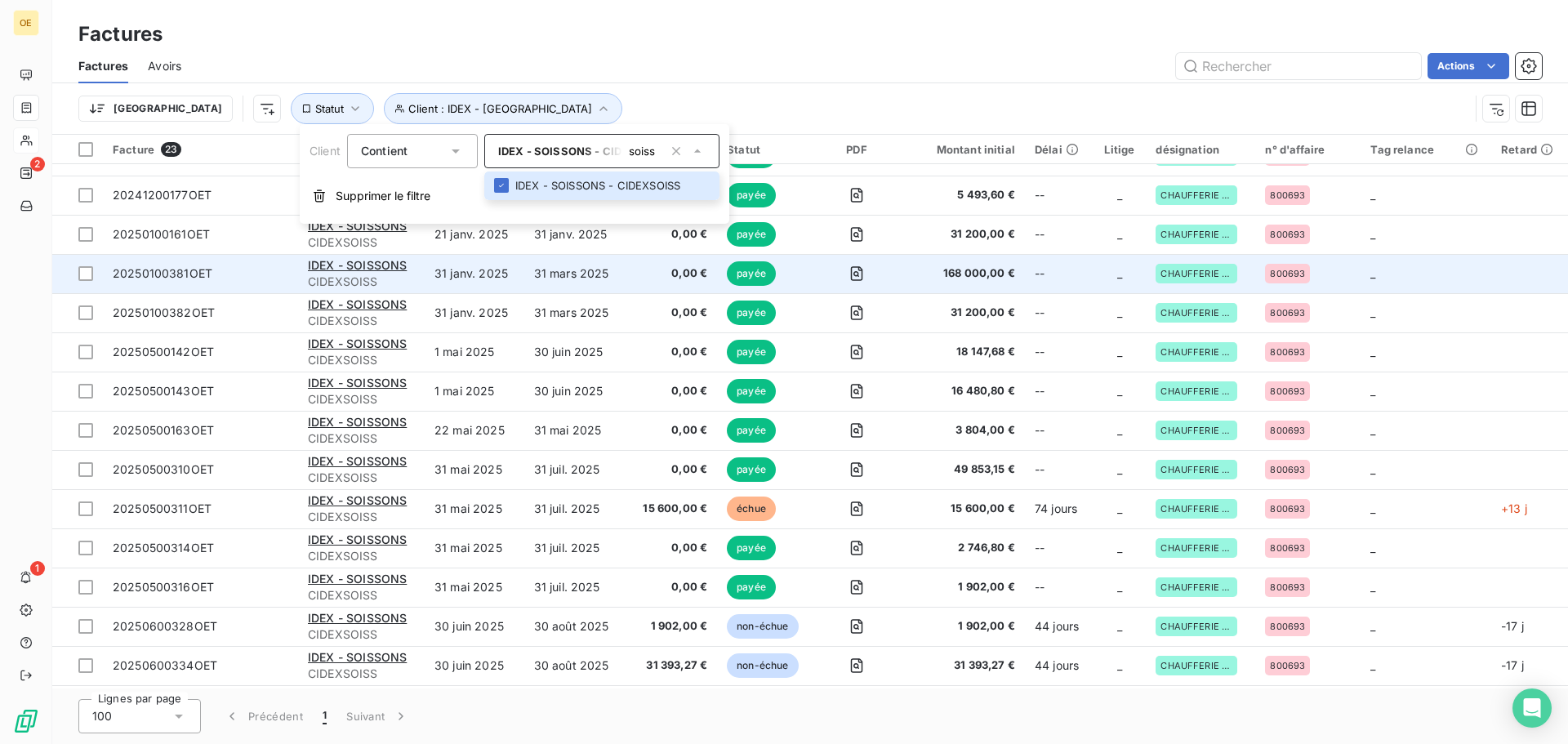
scroll to position [52, 0]
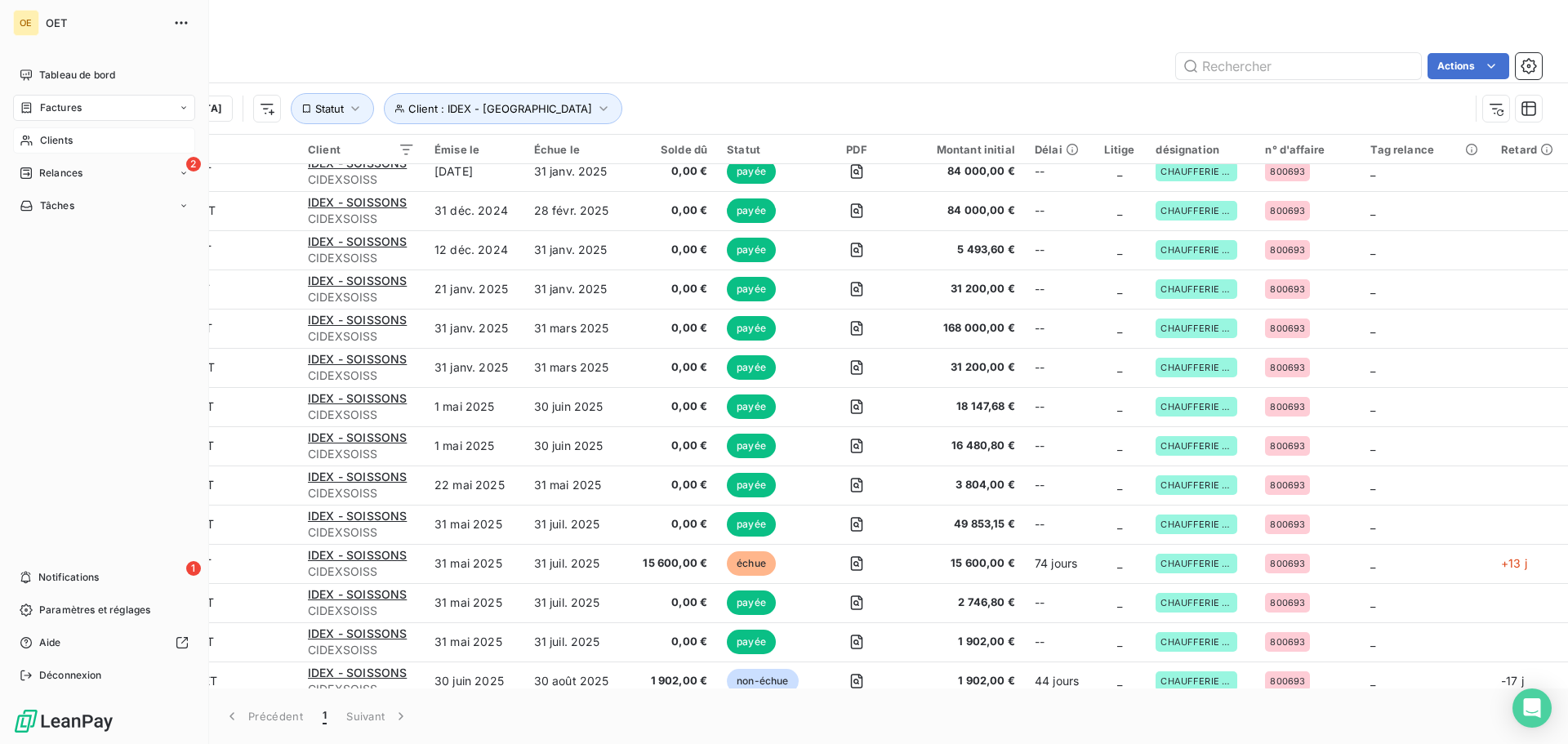
click at [60, 139] on span "Clients" at bounding box center [56, 140] width 33 height 15
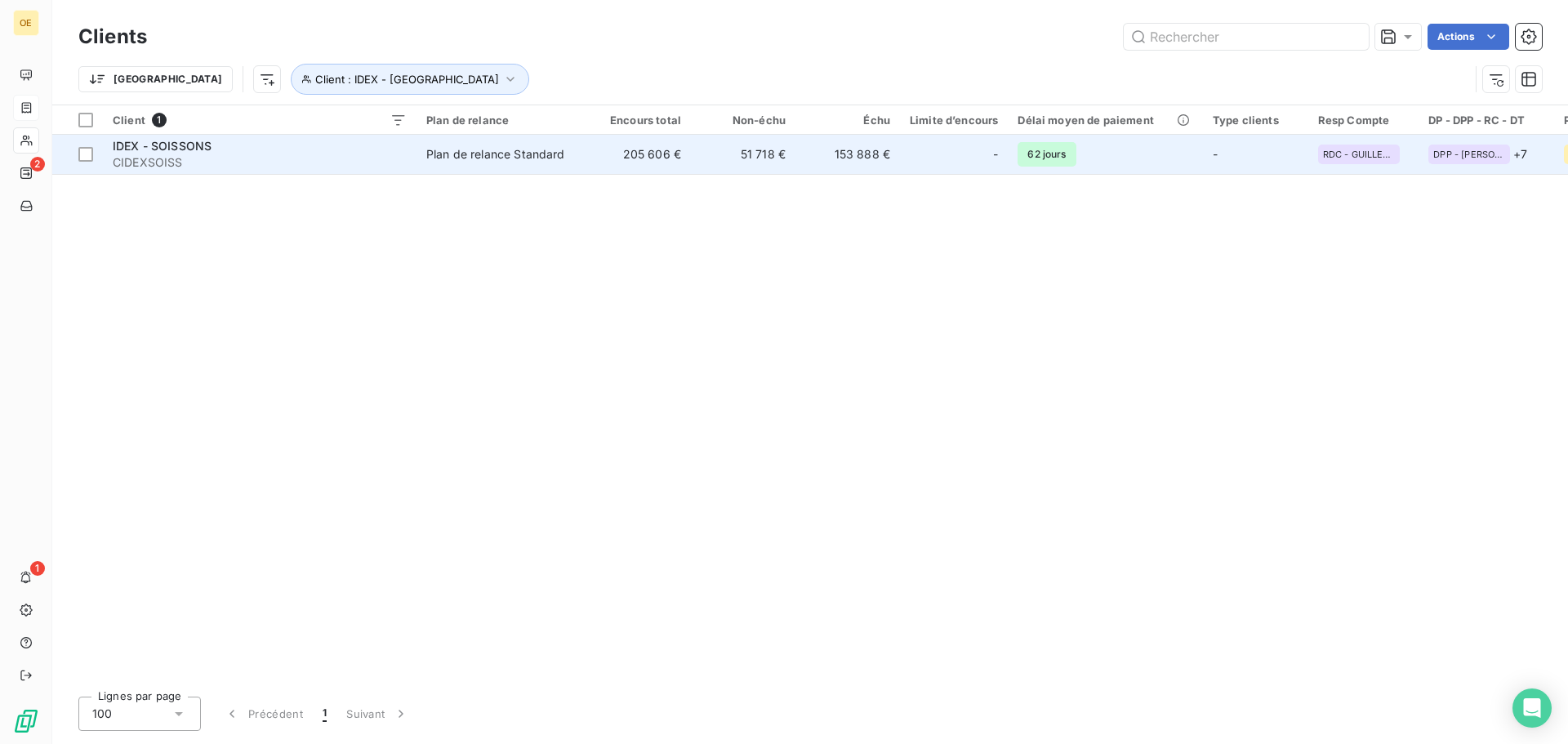
click at [316, 147] on div "IDEX - SOISSONS" at bounding box center [260, 146] width 294 height 16
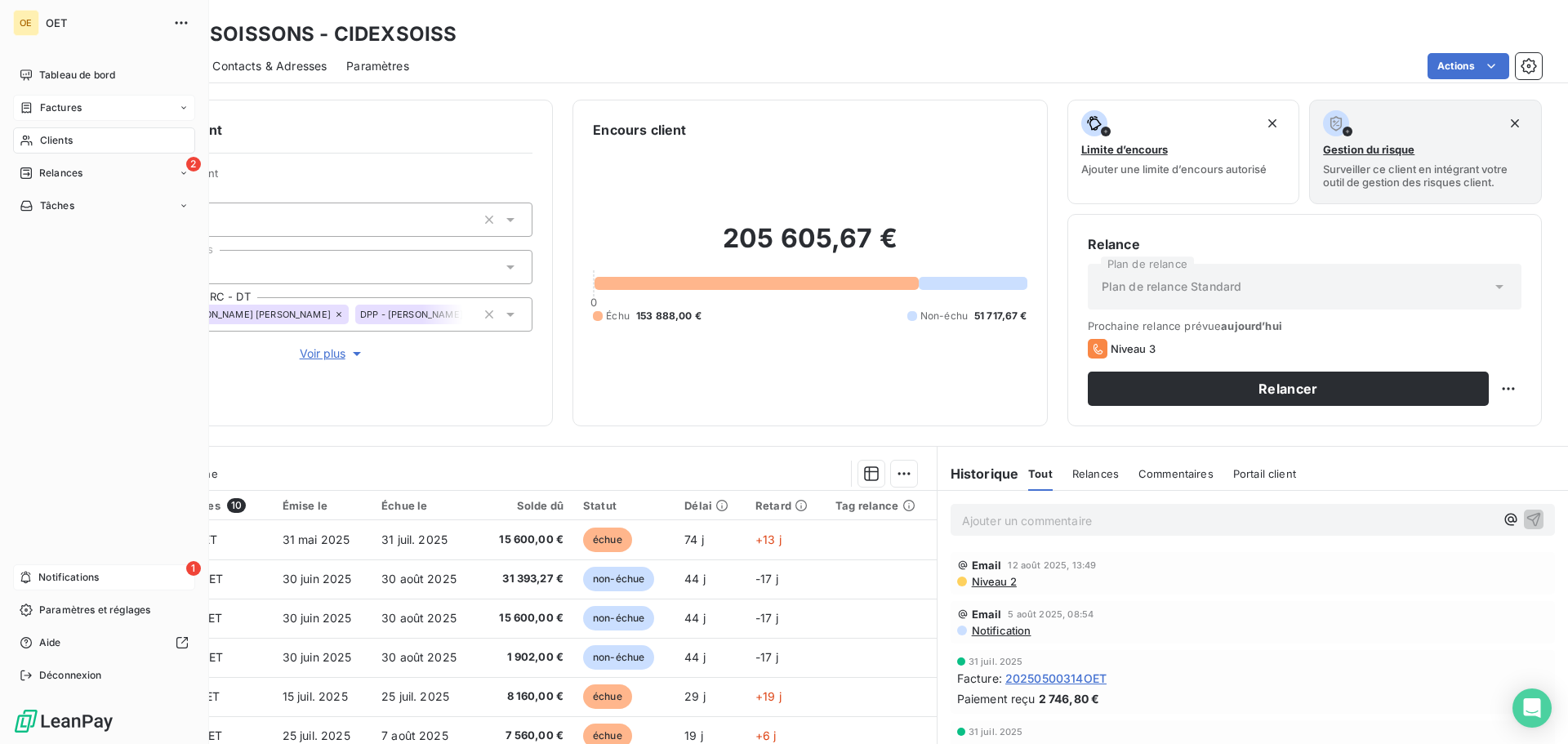
click at [54, 576] on span "Notifications" at bounding box center [69, 577] width 60 height 15
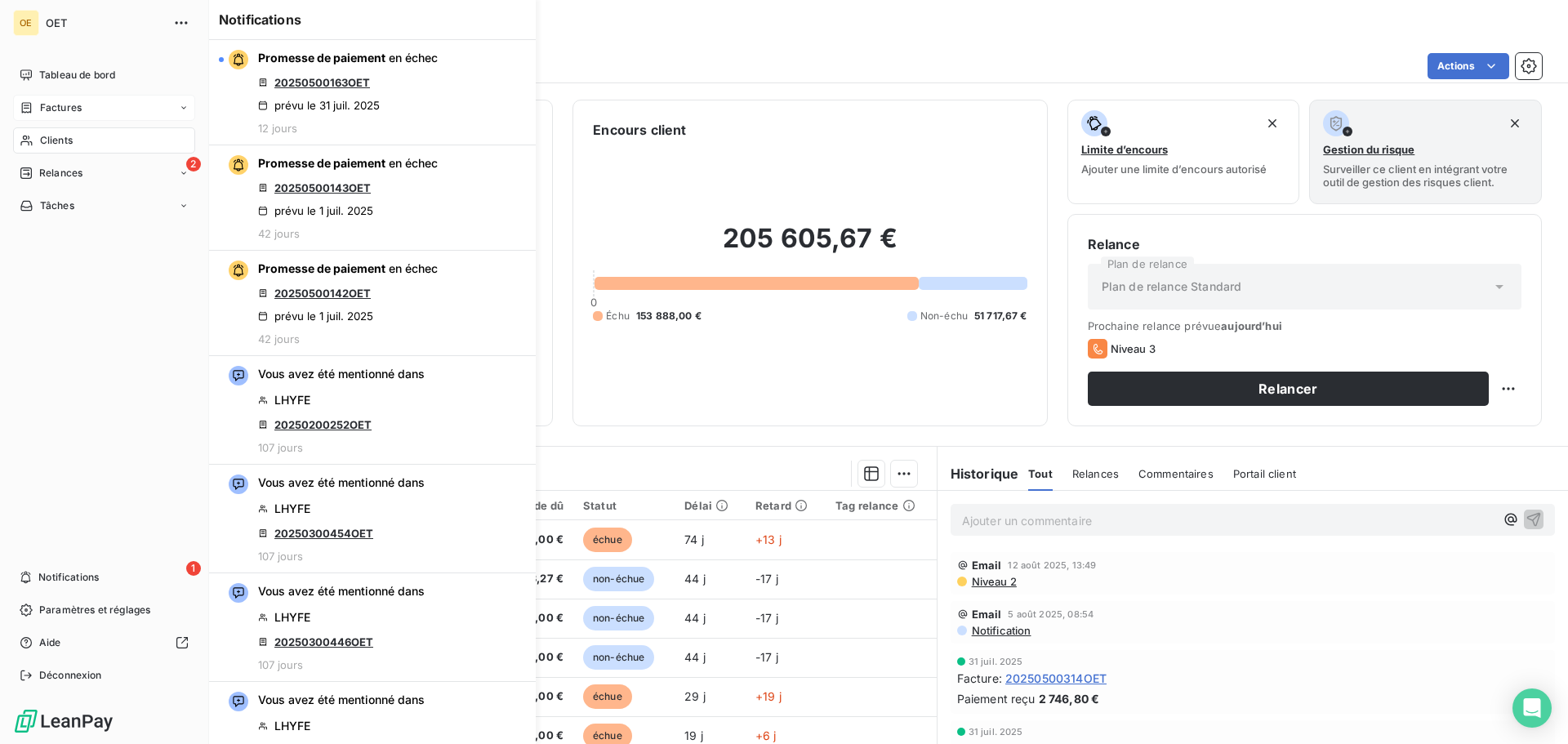
click at [68, 390] on div "Tableau de bord Factures Clients 2 Relances Tâches 1 Notifications Paramètres e…" at bounding box center [103, 375] width 182 height 626
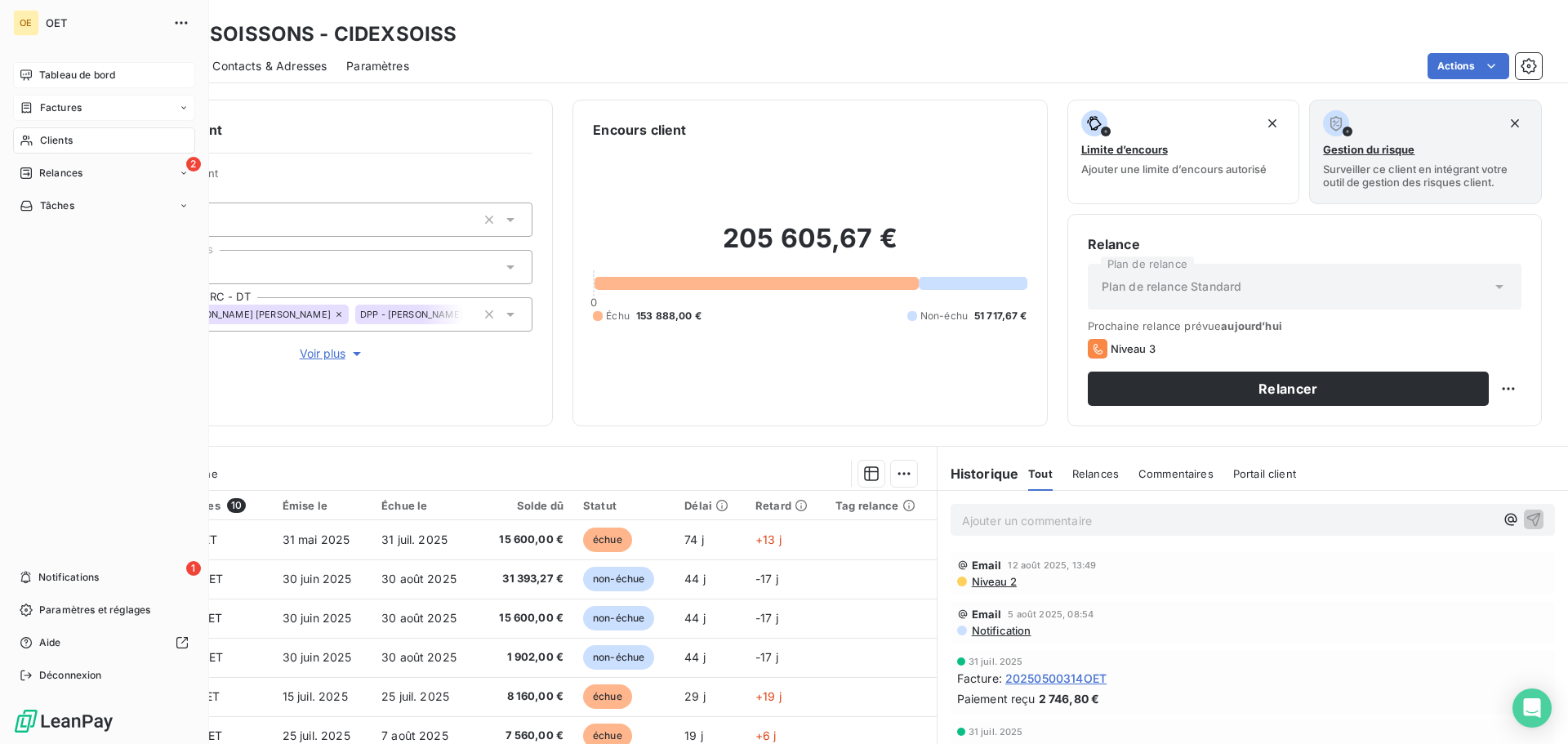
click at [64, 72] on span "Tableau de bord" at bounding box center [77, 75] width 76 height 15
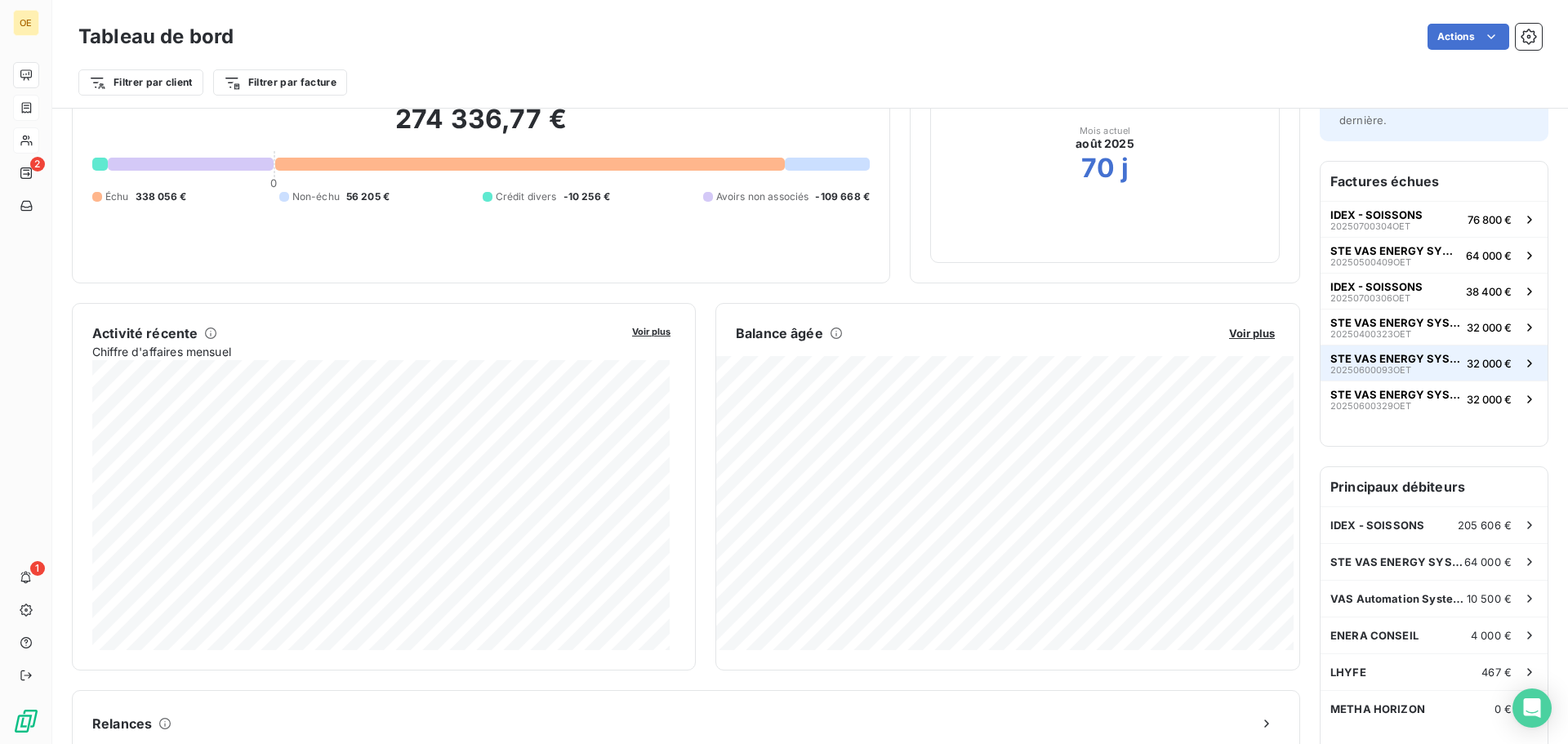
scroll to position [83, 0]
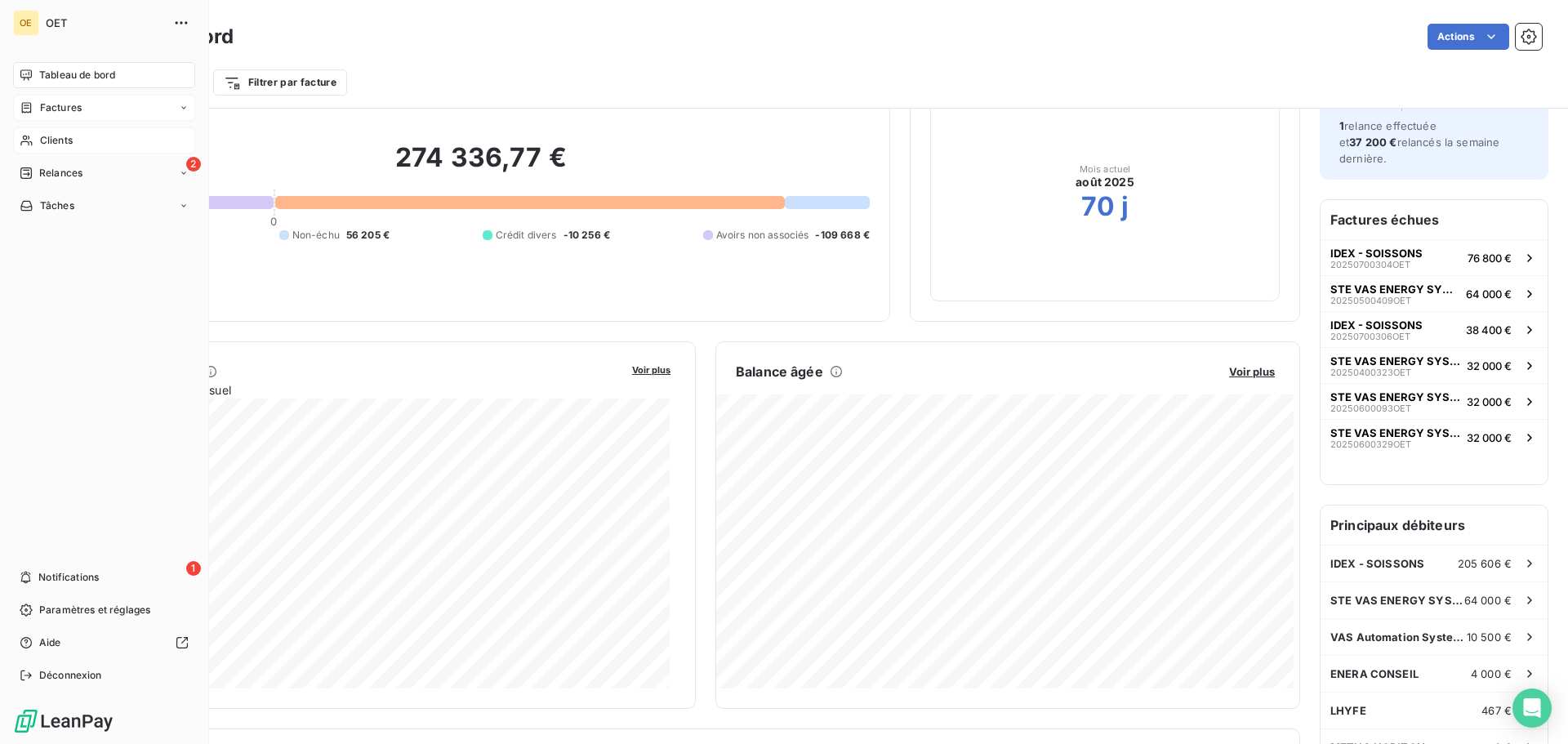
click at [66, 109] on span "Factures" at bounding box center [60, 107] width 41 height 15
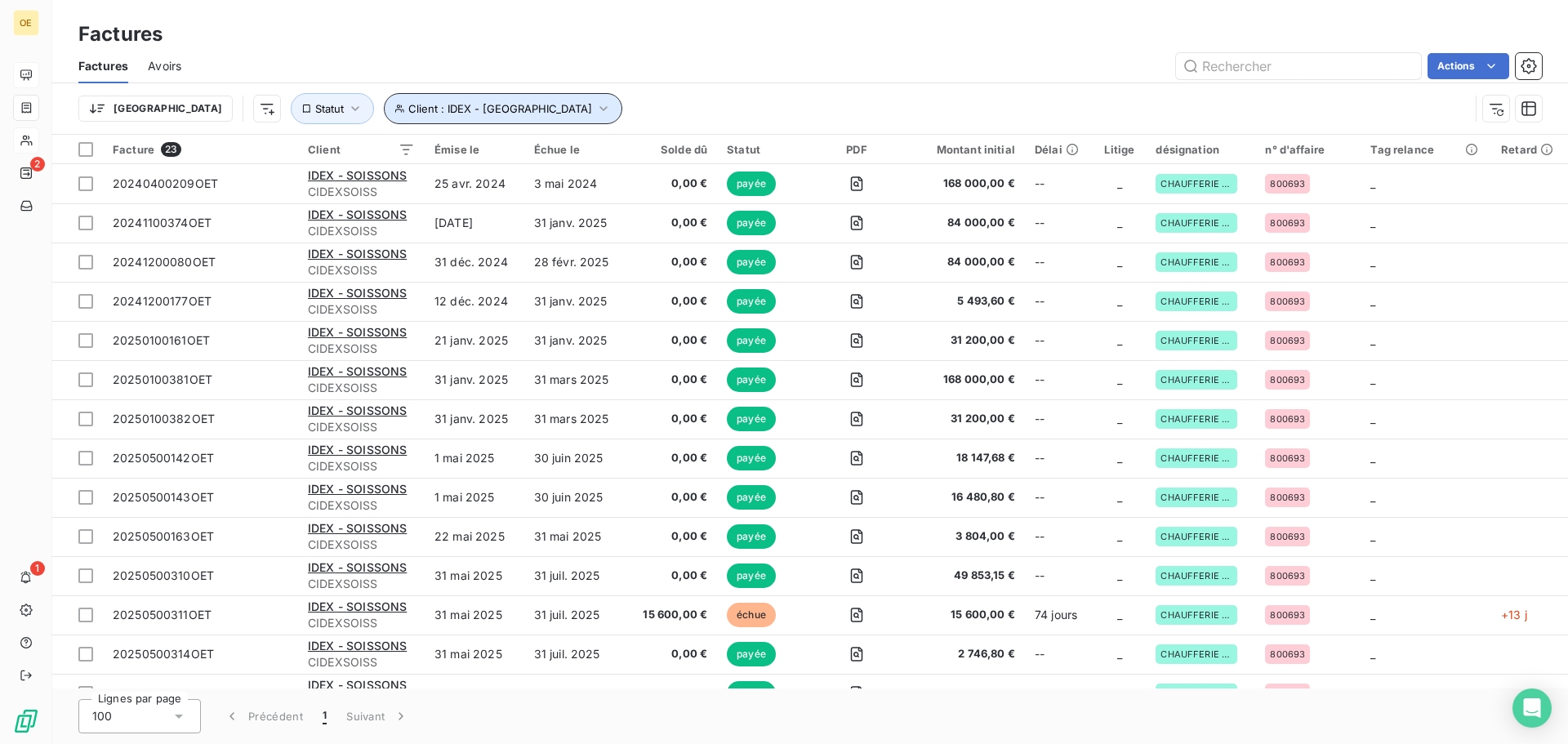
click at [423, 104] on span "Client : IDEX - SOISSONS" at bounding box center [500, 108] width 184 height 13
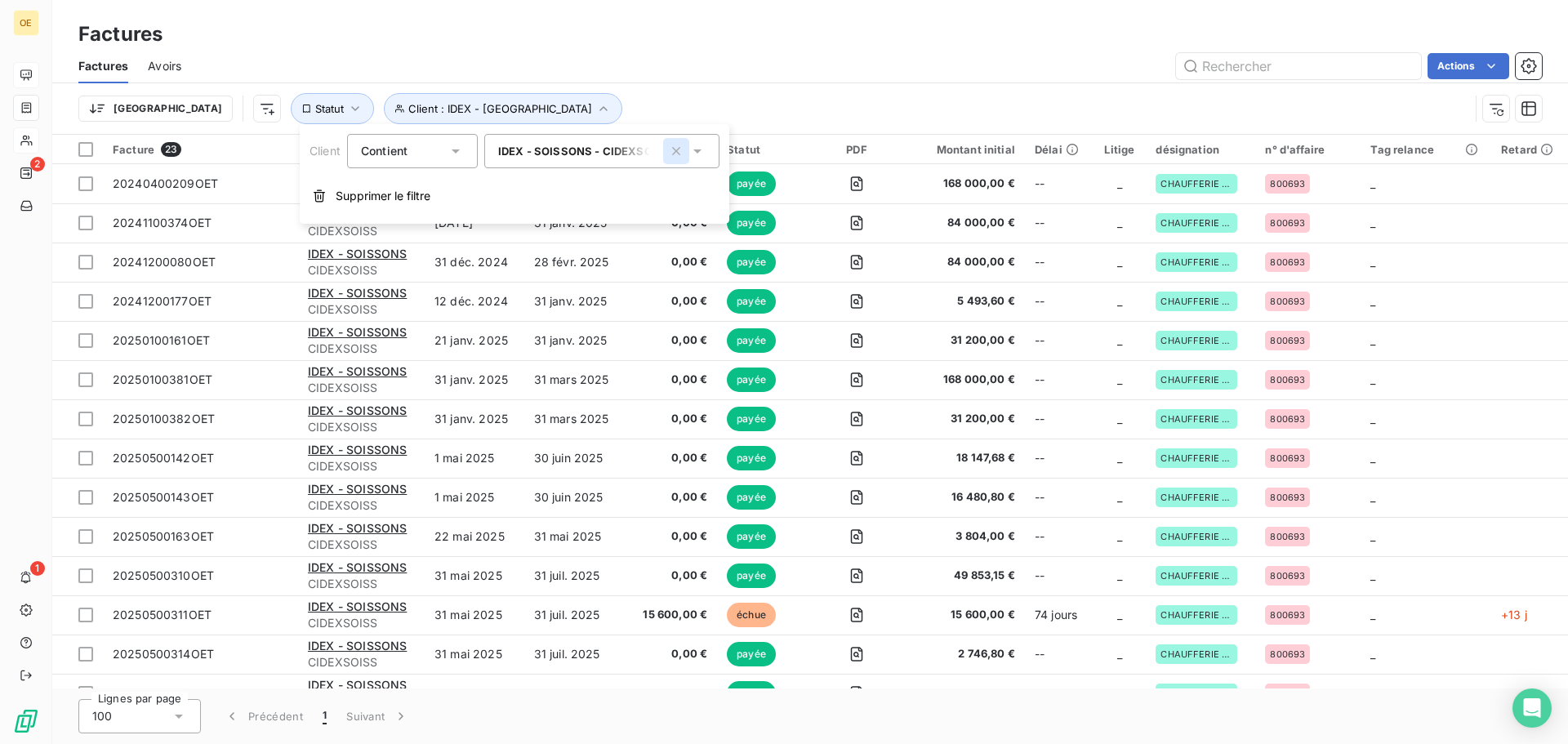
click at [674, 148] on icon "button" at bounding box center [675, 150] width 8 height 8
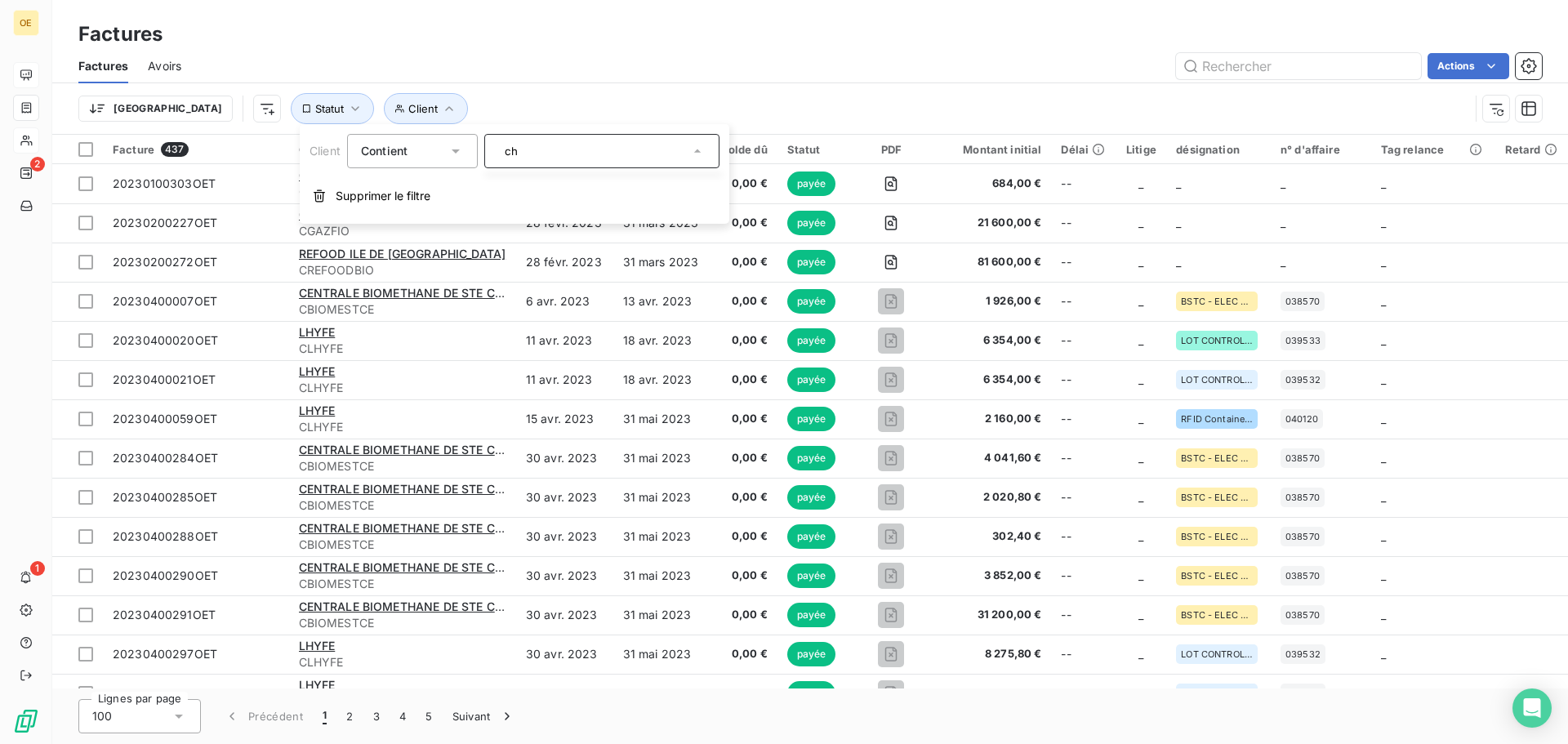
type input "c"
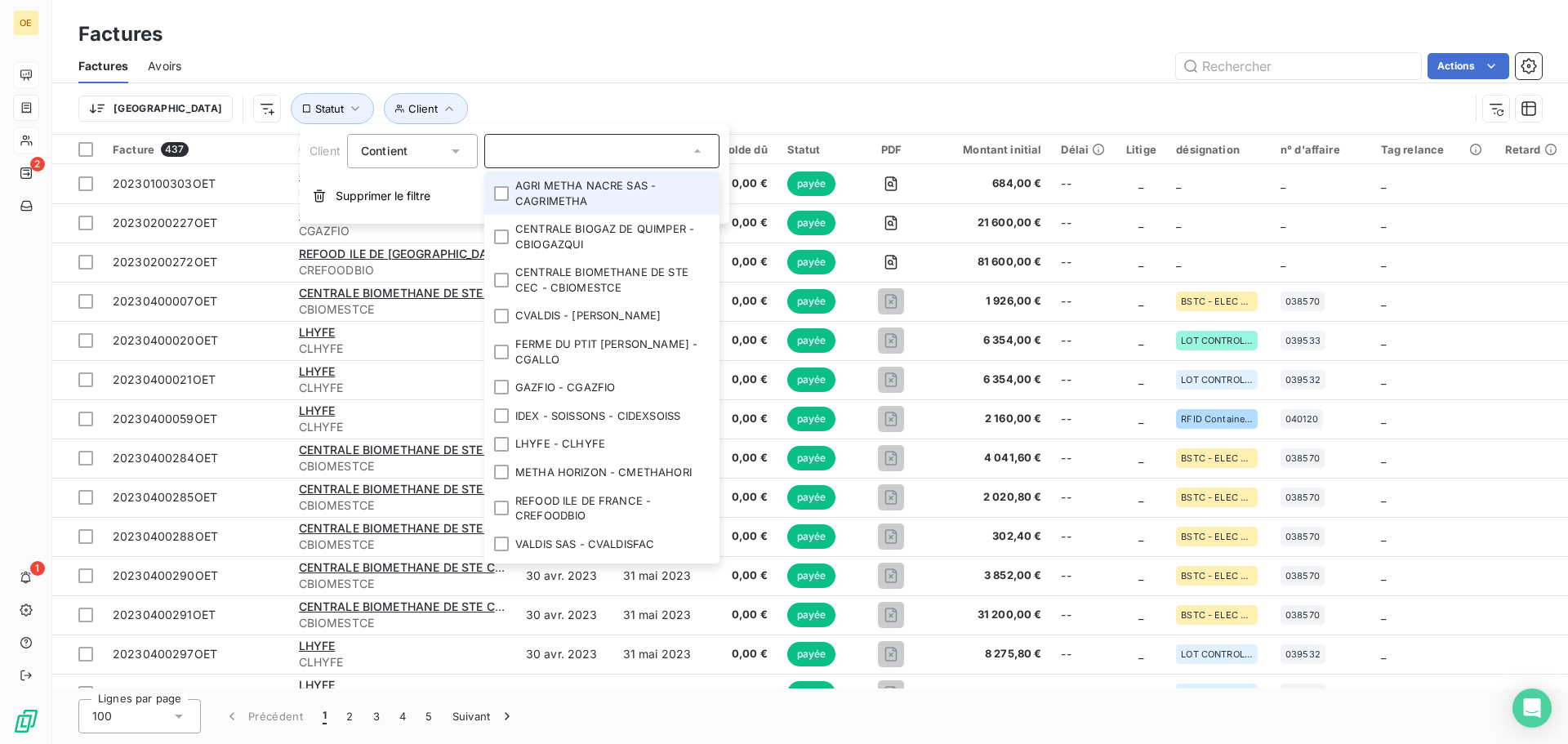
click at [546, 99] on div "Trier Client Statut" at bounding box center [774, 109] width 1391 height 31
